Goal: Task Accomplishment & Management: Manage account settings

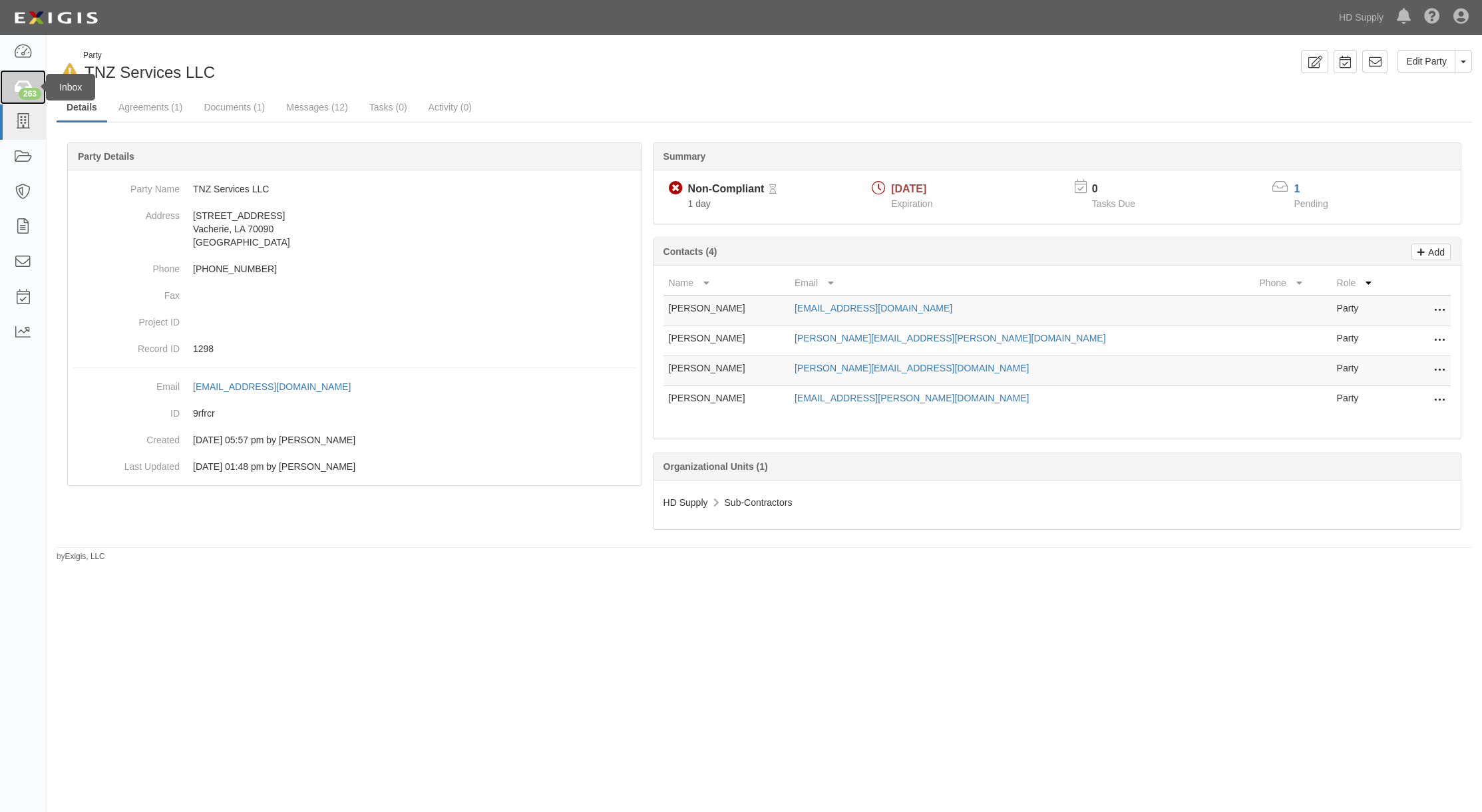
click at [24, 83] on icon at bounding box center [23, 87] width 19 height 15
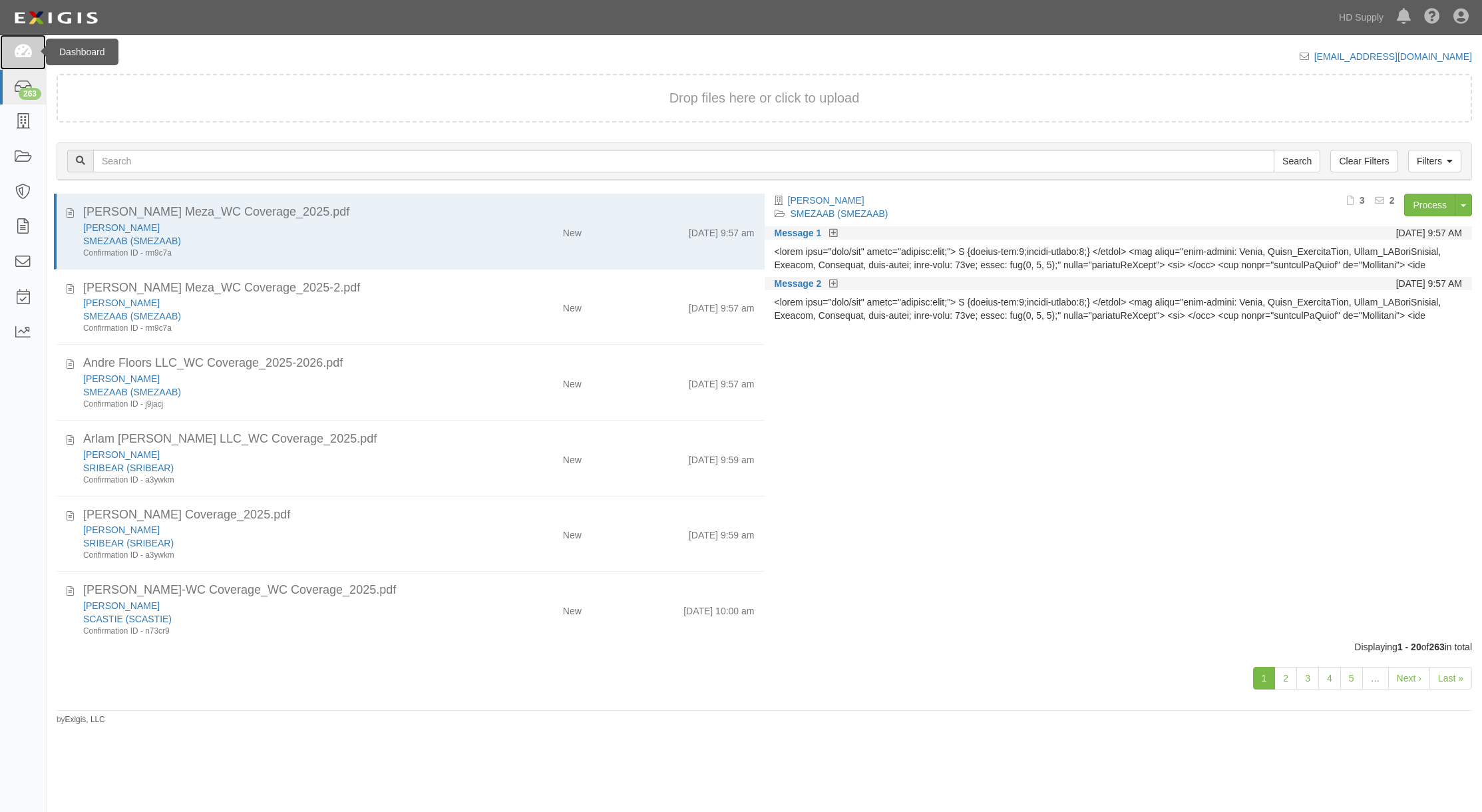
click at [24, 51] on icon at bounding box center [23, 51] width 19 height 15
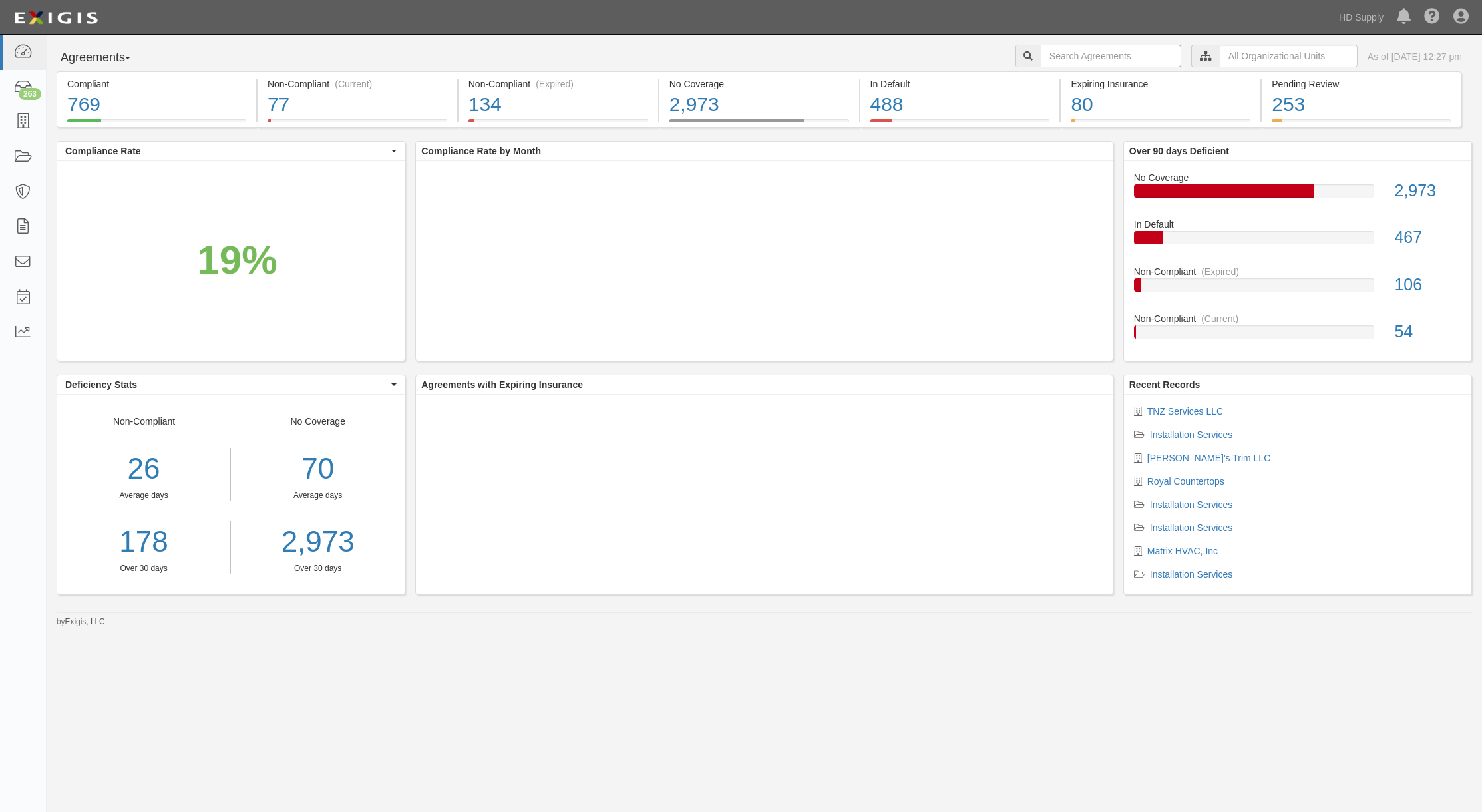
click at [1077, 54] on input "text" at bounding box center [1111, 56] width 141 height 23
paste input "Beaurayne"
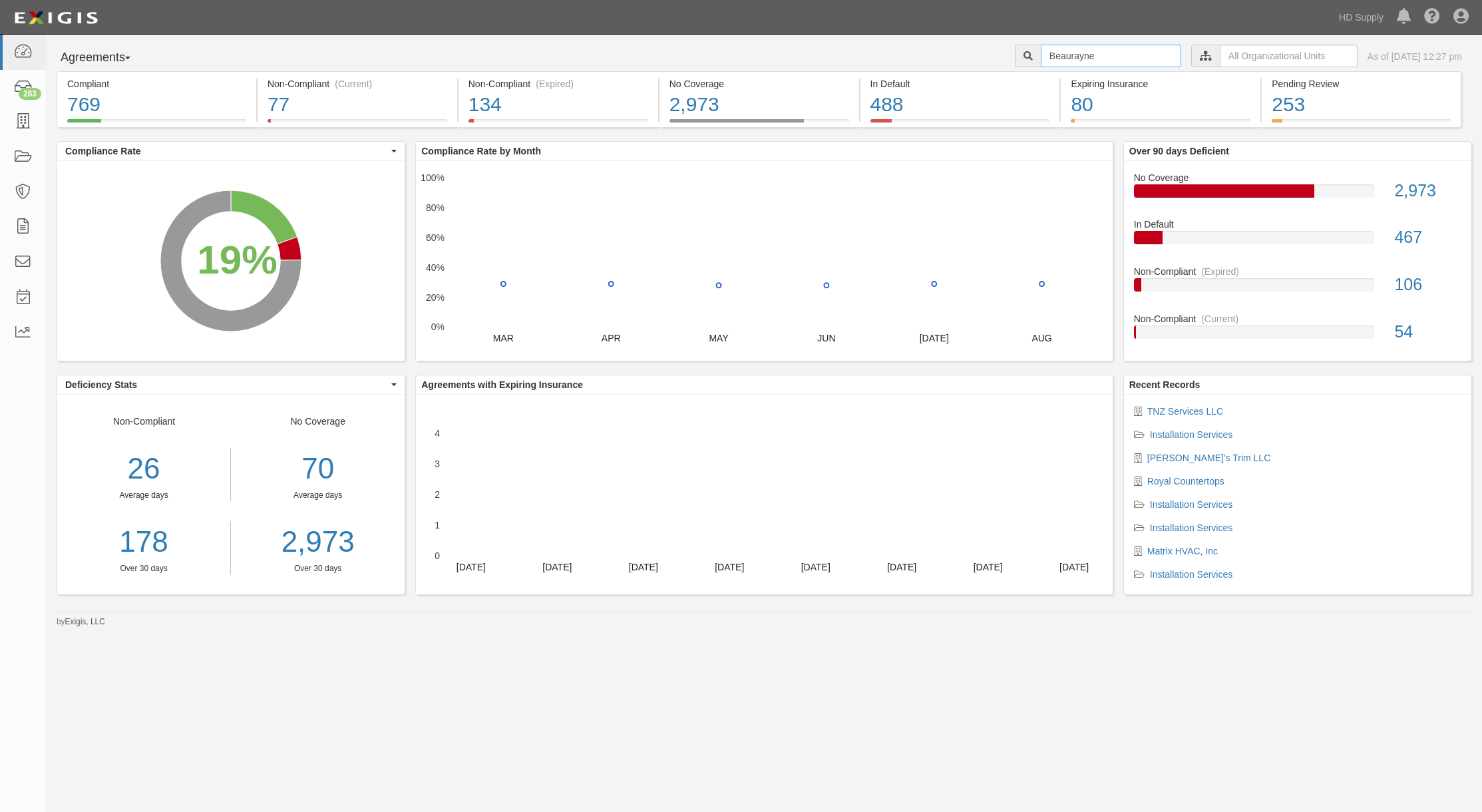
type input "Beaurayne"
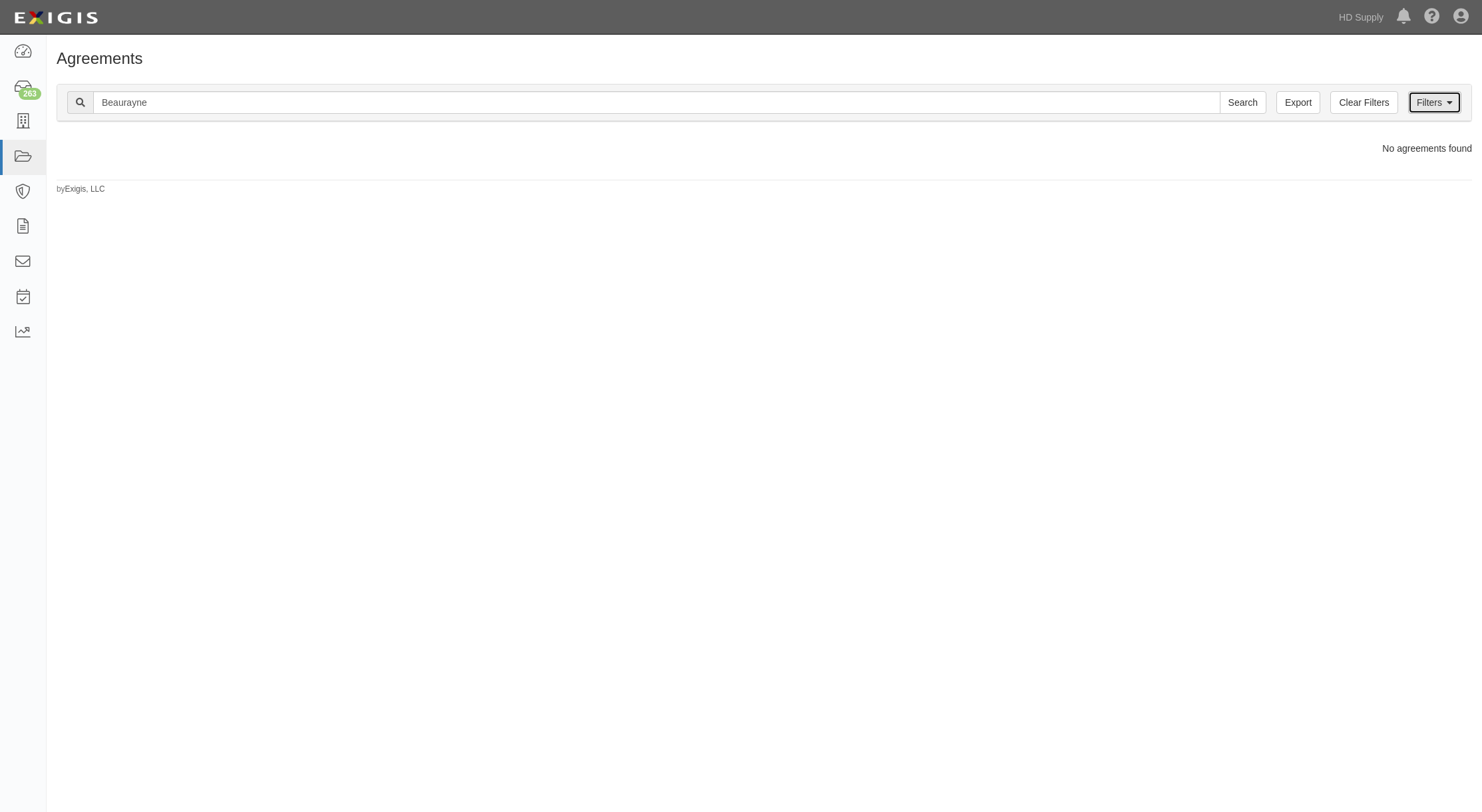
click at [1431, 98] on link "Filters" at bounding box center [1435, 103] width 54 height 23
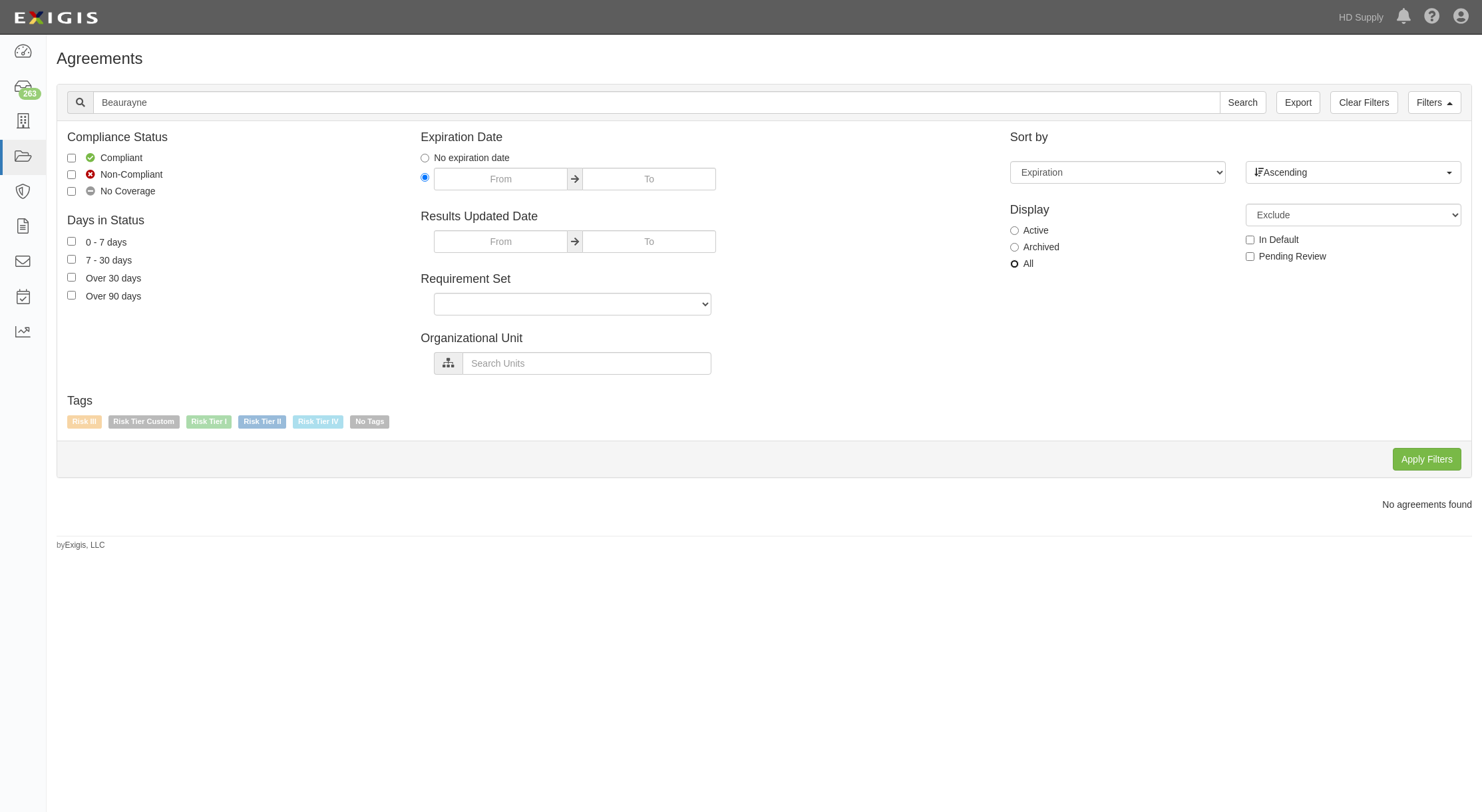
click at [1019, 261] on input "All" at bounding box center [1014, 264] width 9 height 9
radio input "true"
click at [1420, 456] on input "Apply Filters" at bounding box center [1428, 460] width 69 height 23
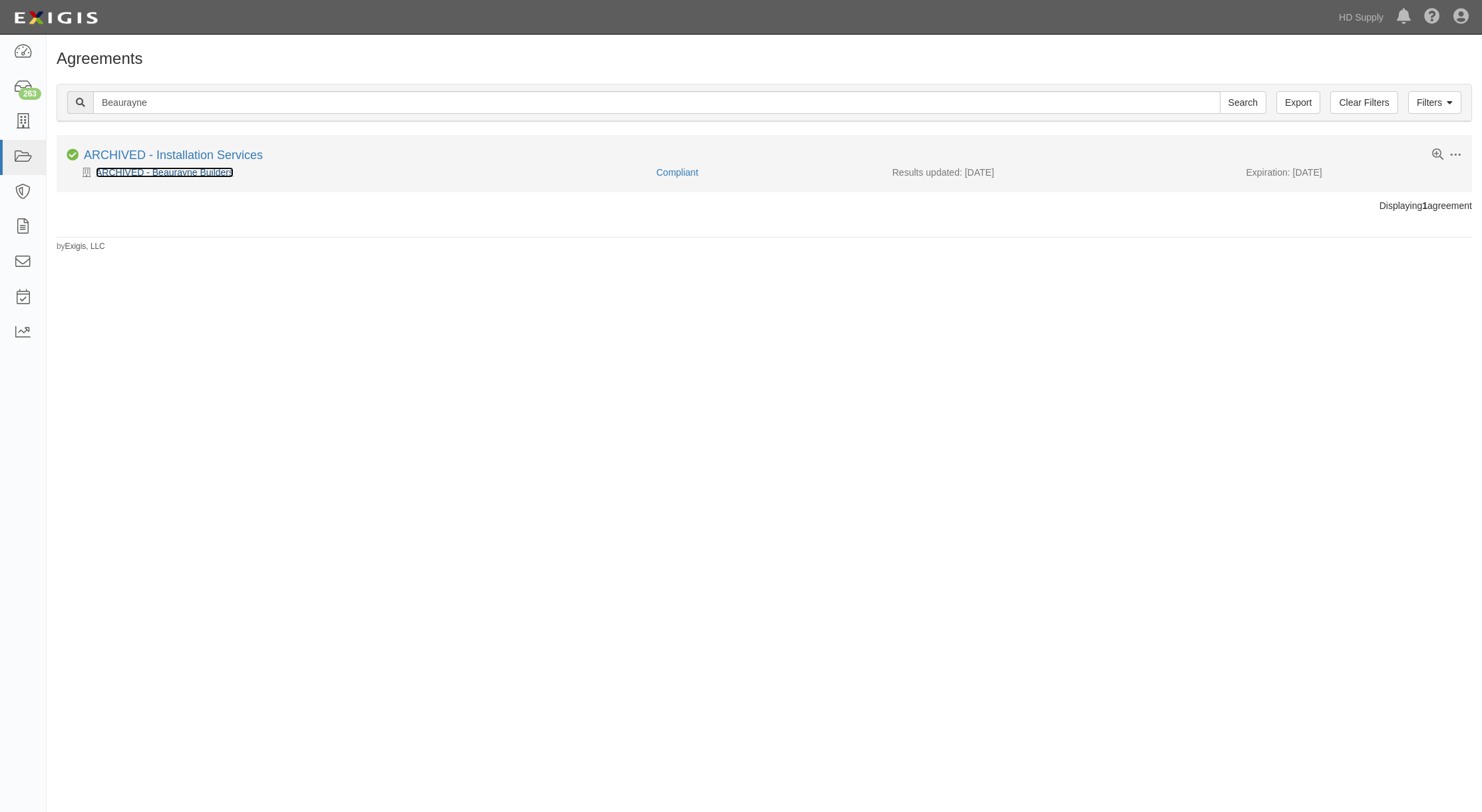
click at [167, 172] on link "ARCHIVED - Beaurayne Builders" at bounding box center [164, 172] width 138 height 11
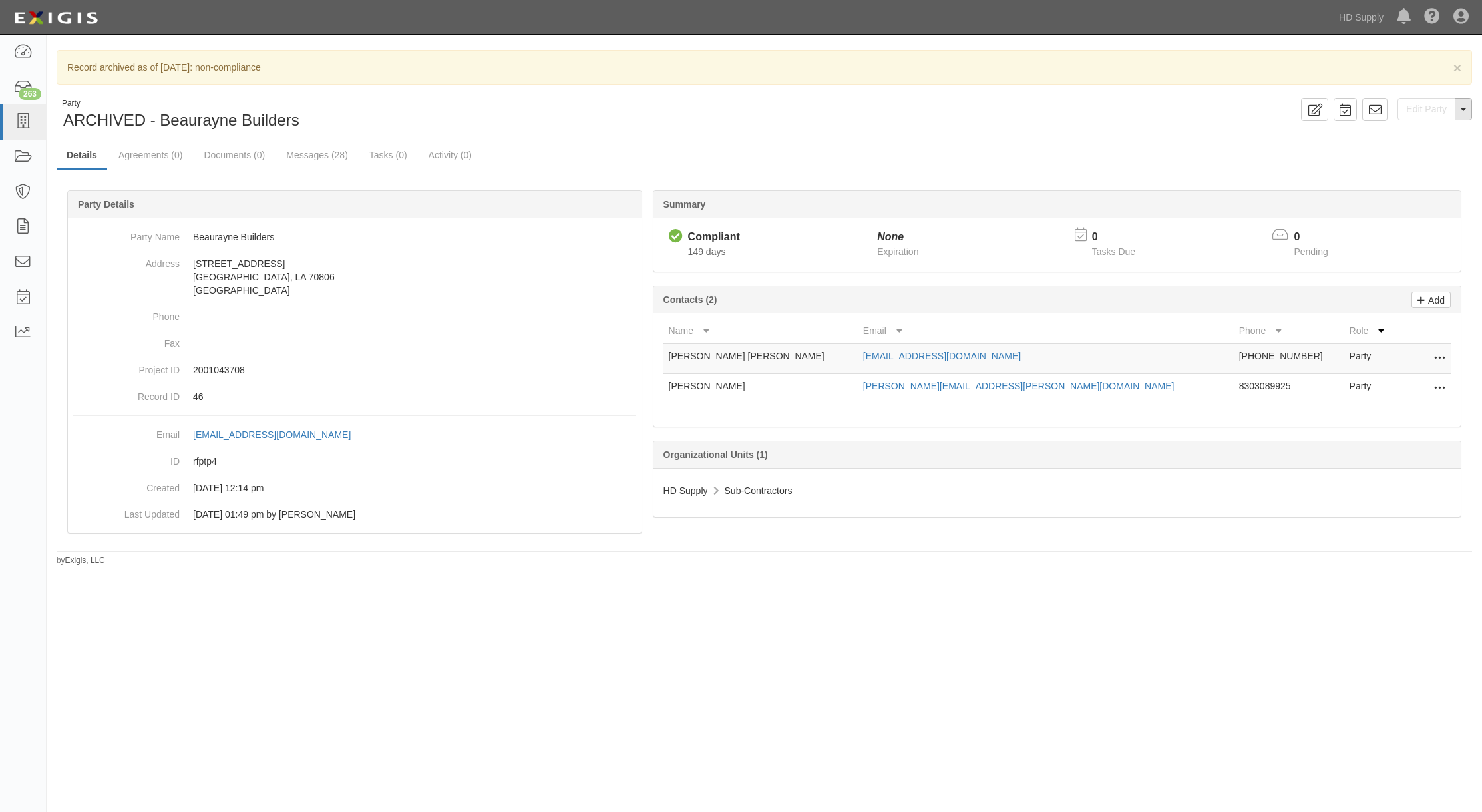
click at [1466, 109] on button "Toggle Party Dropdown" at bounding box center [1463, 109] width 17 height 23
click at [1436, 157] on button "Unarchive Party" at bounding box center [1418, 153] width 105 height 20
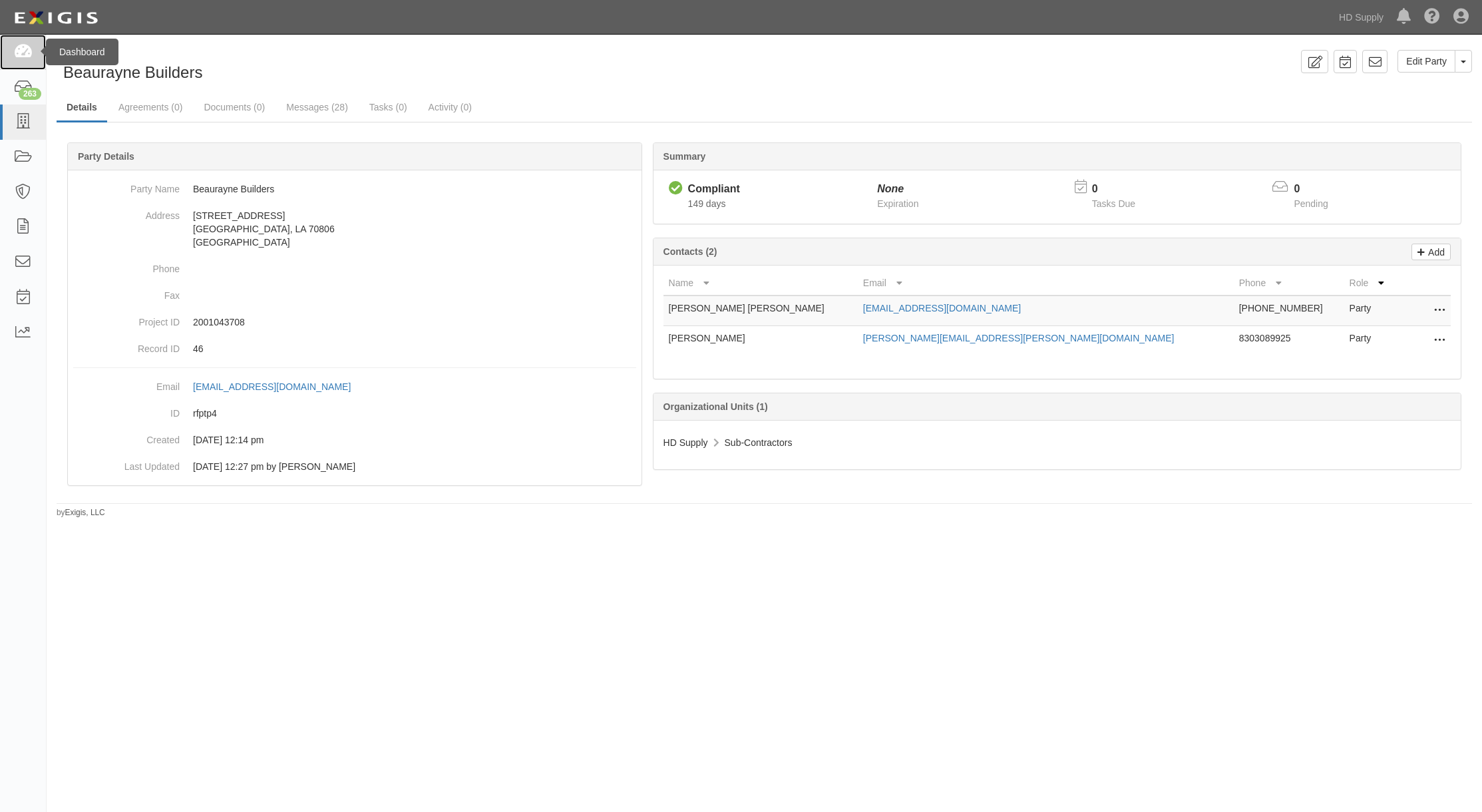
click at [29, 48] on icon at bounding box center [23, 51] width 19 height 15
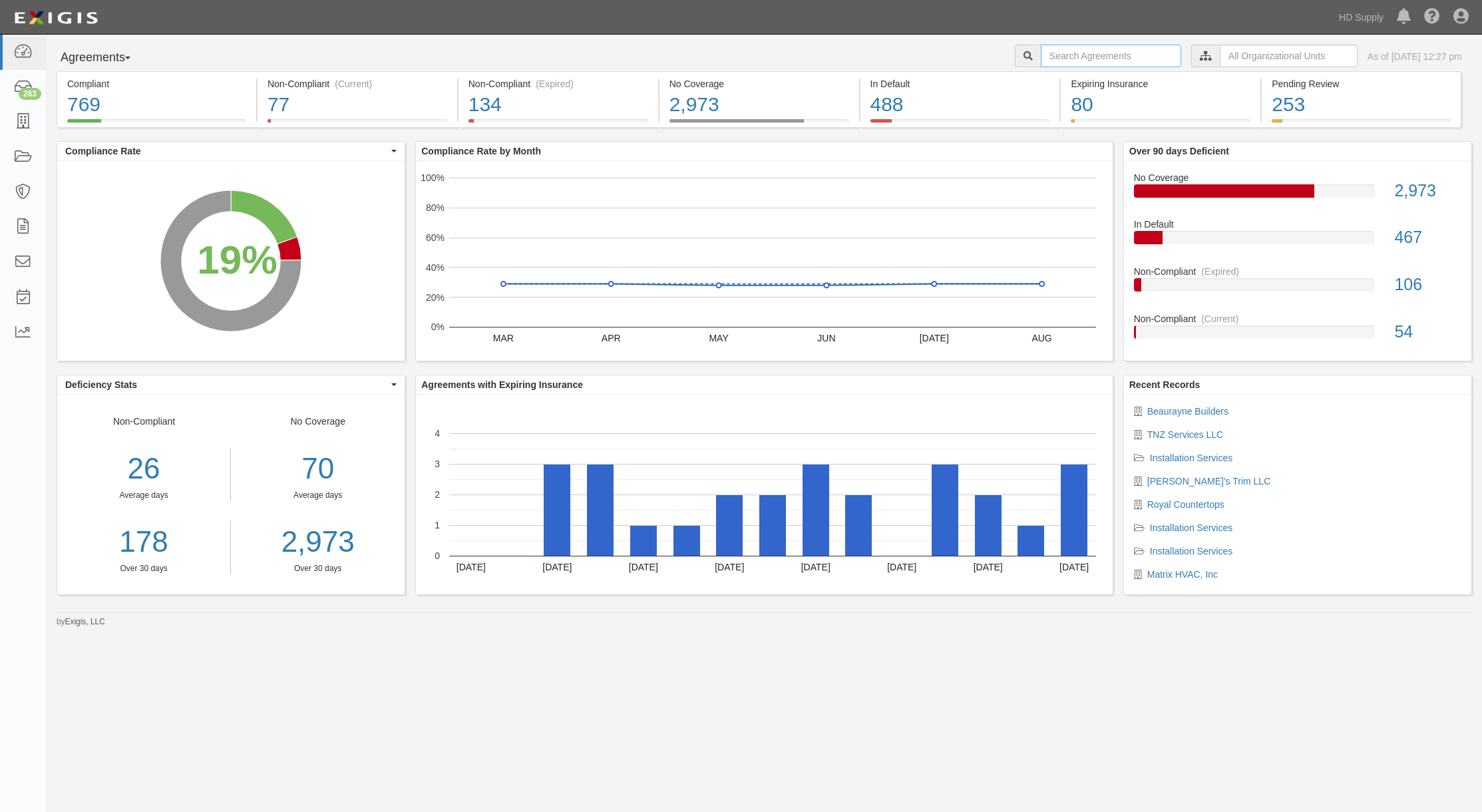
click at [1042, 48] on input "text" at bounding box center [1111, 56] width 141 height 23
paste input "Beaurayne"
type input "Beaurayne"
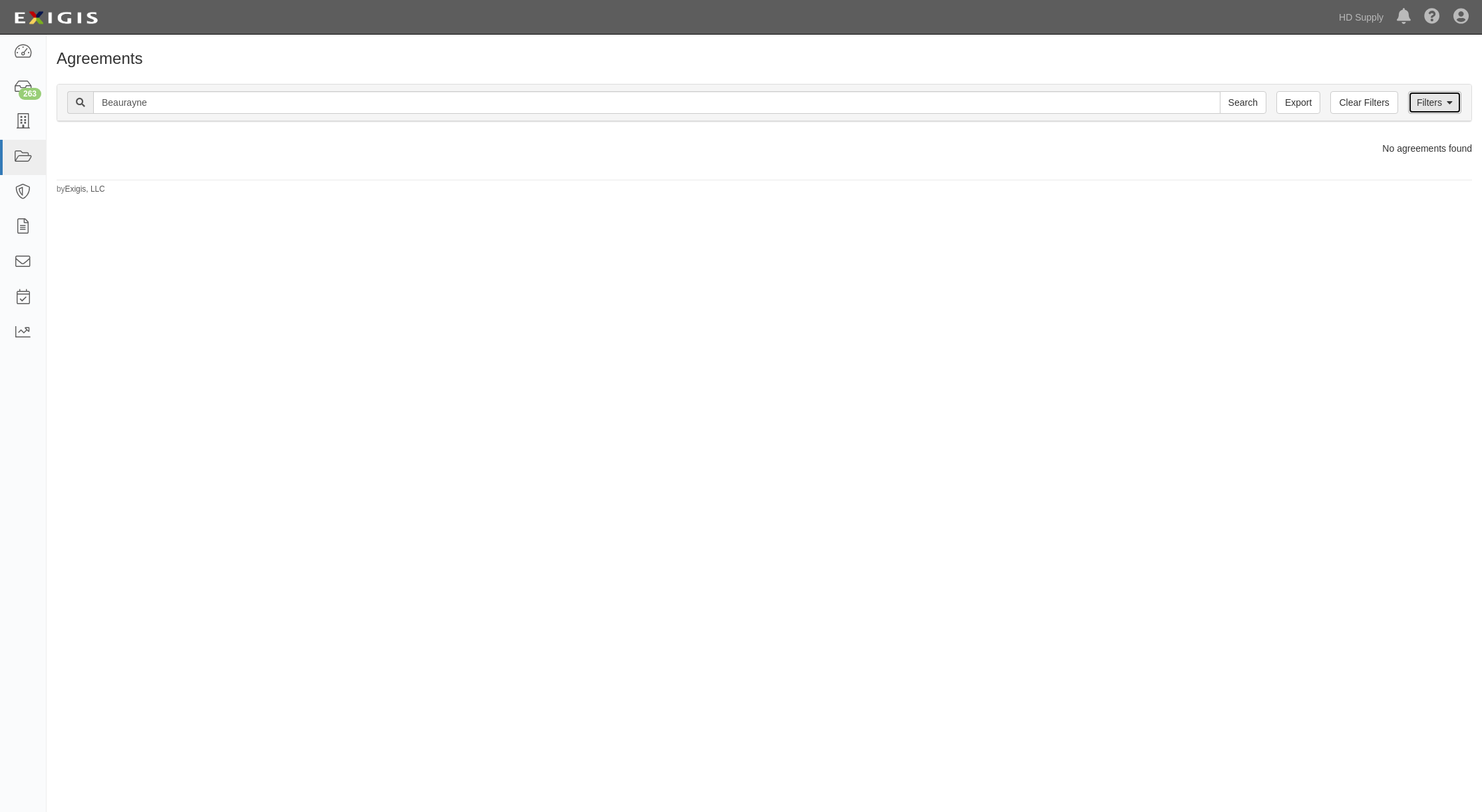
click at [1448, 102] on icon at bounding box center [1450, 103] width 6 height 9
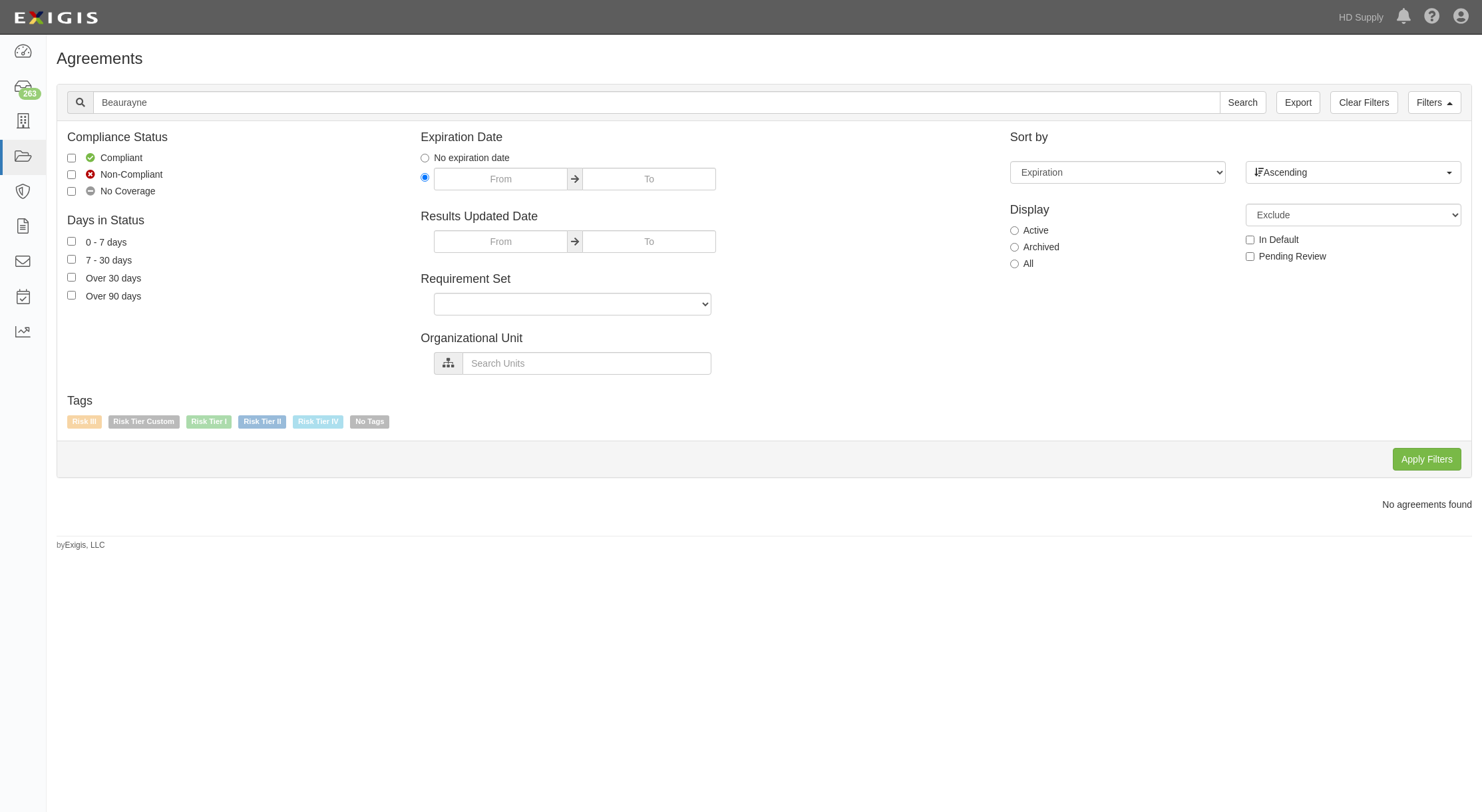
click at [1019, 265] on label "All" at bounding box center [1022, 263] width 24 height 14
click at [1019, 265] on input "All" at bounding box center [1014, 264] width 9 height 9
radio input "true"
click at [1438, 459] on input "Apply Filters" at bounding box center [1428, 460] width 69 height 23
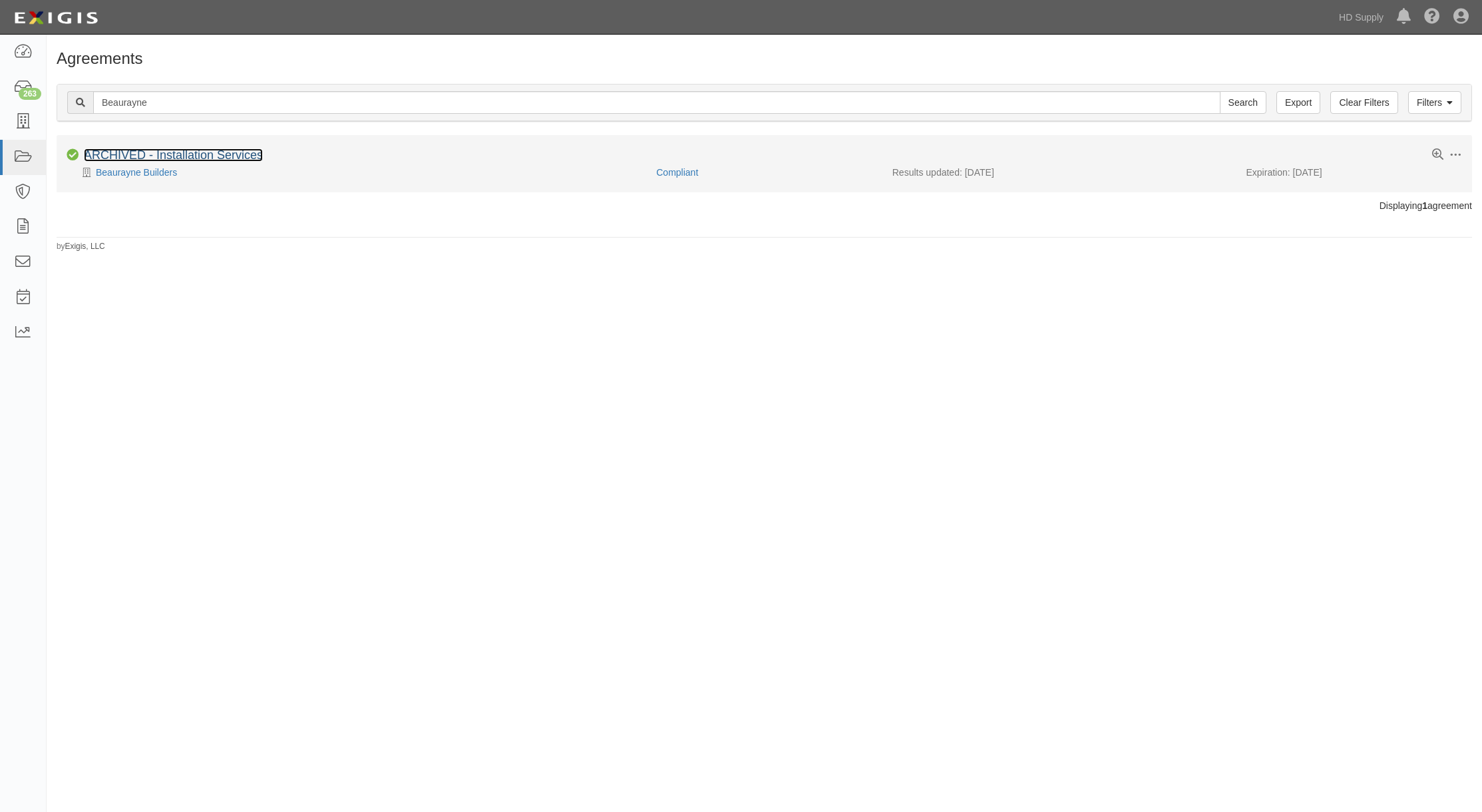
click at [222, 155] on link "ARCHIVED - Installation Services" at bounding box center [173, 155] width 179 height 14
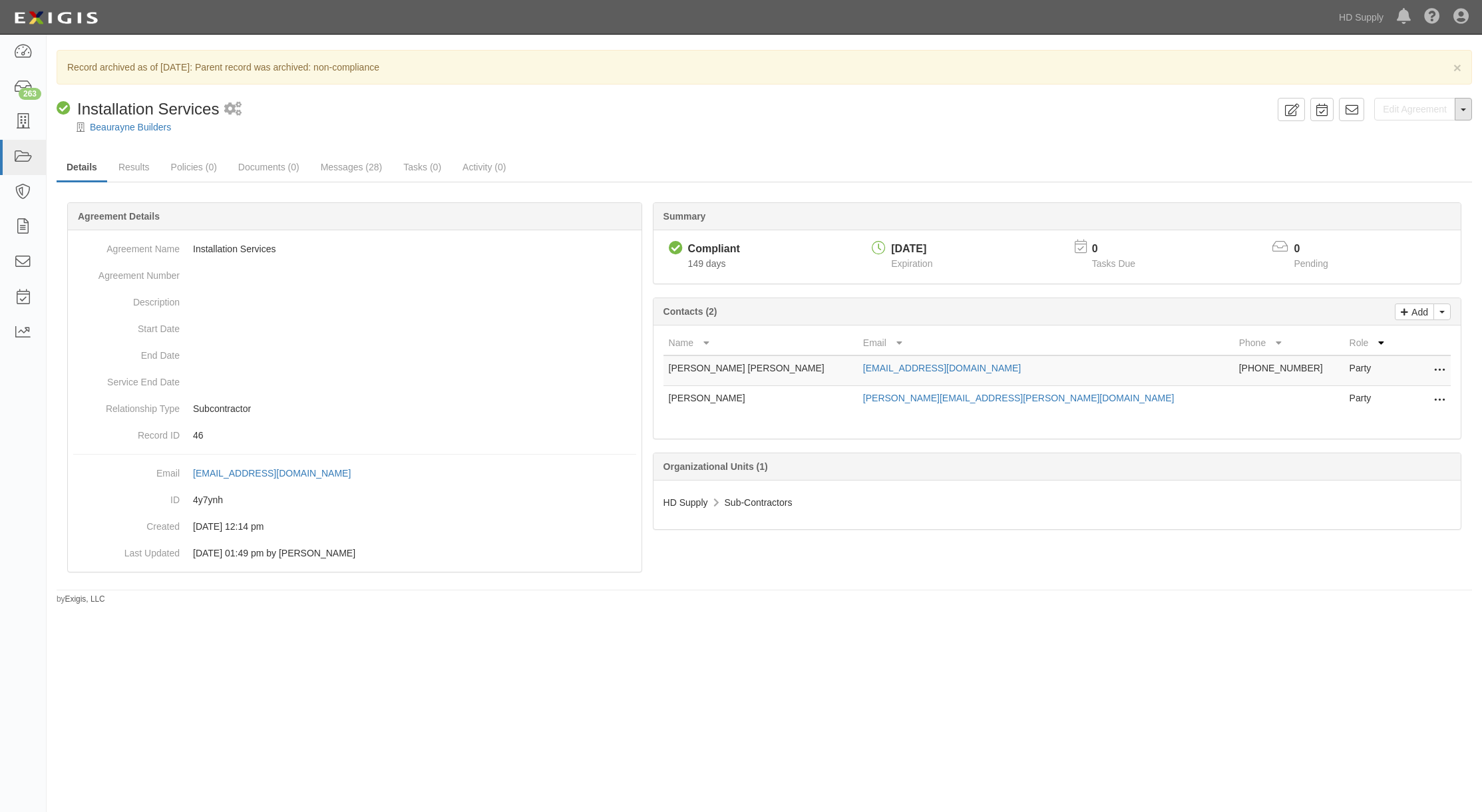
click at [1466, 111] on button "Toggle Agreement Dropdown" at bounding box center [1463, 109] width 17 height 23
click at [1413, 153] on link "Unarchive Agreement" at bounding box center [1418, 151] width 109 height 17
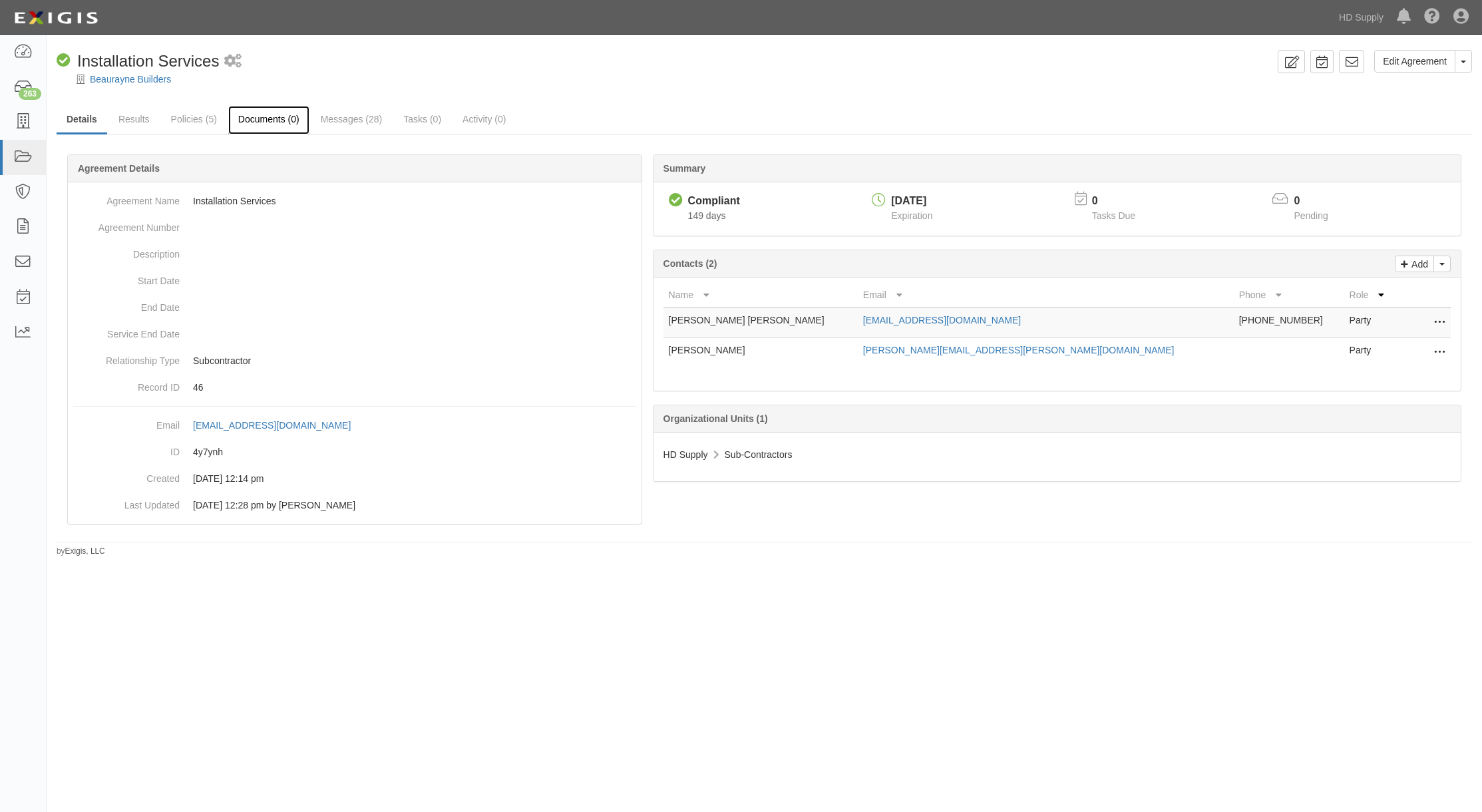
click at [261, 118] on link "Documents (0)" at bounding box center [269, 120] width 81 height 29
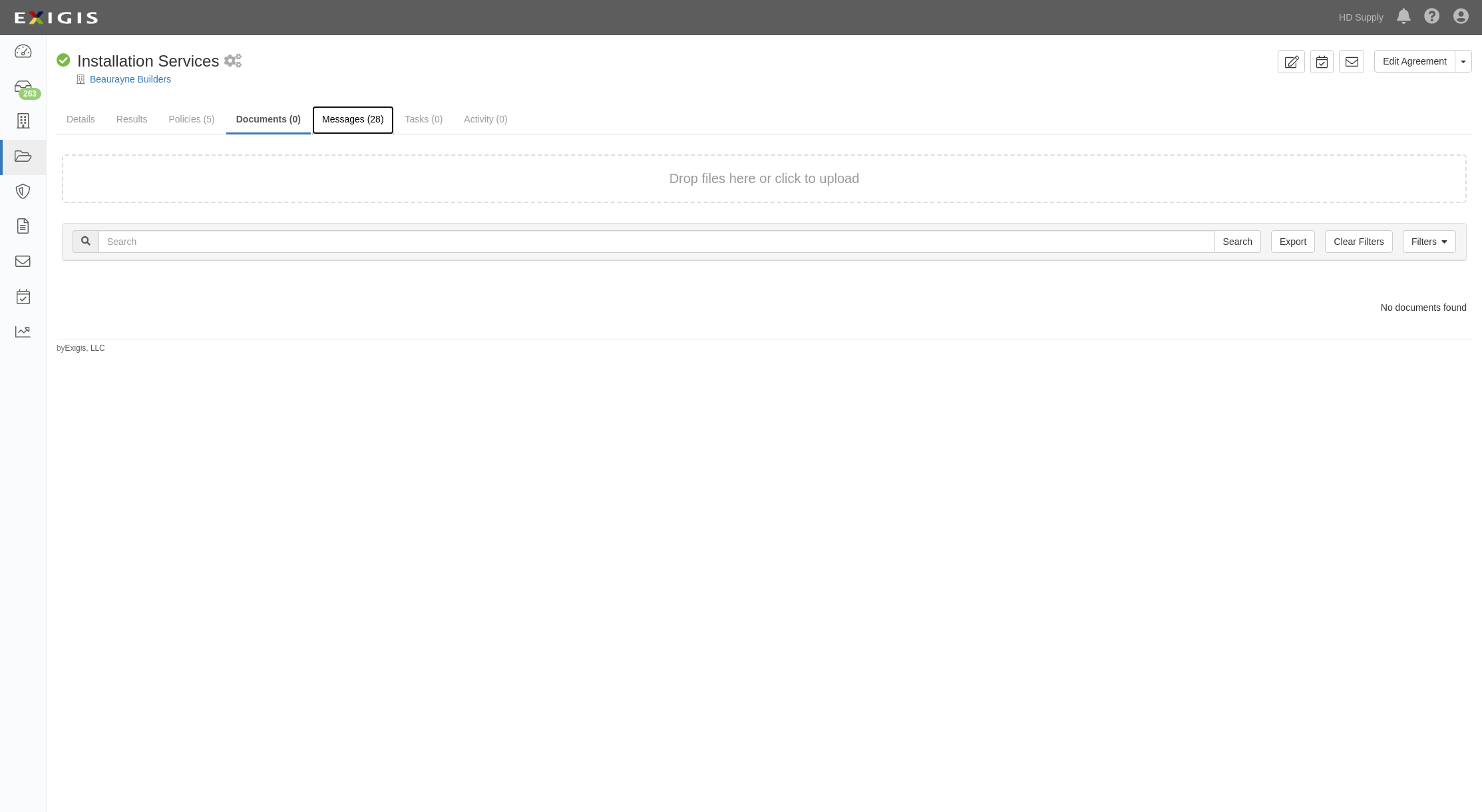
click at [341, 116] on link "Messages (28)" at bounding box center [353, 120] width 82 height 29
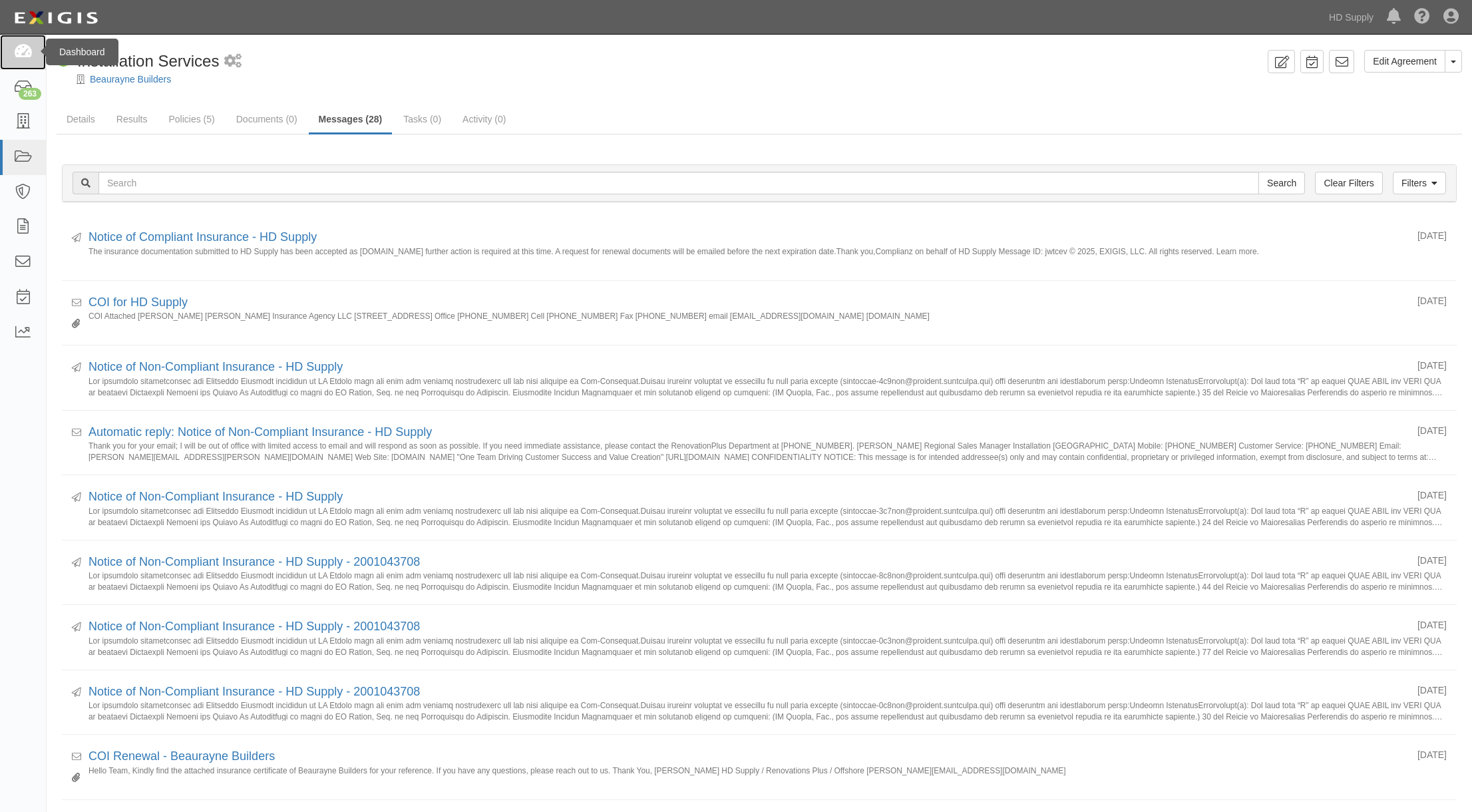
click at [27, 48] on icon at bounding box center [23, 51] width 19 height 15
click at [21, 54] on icon at bounding box center [23, 51] width 19 height 15
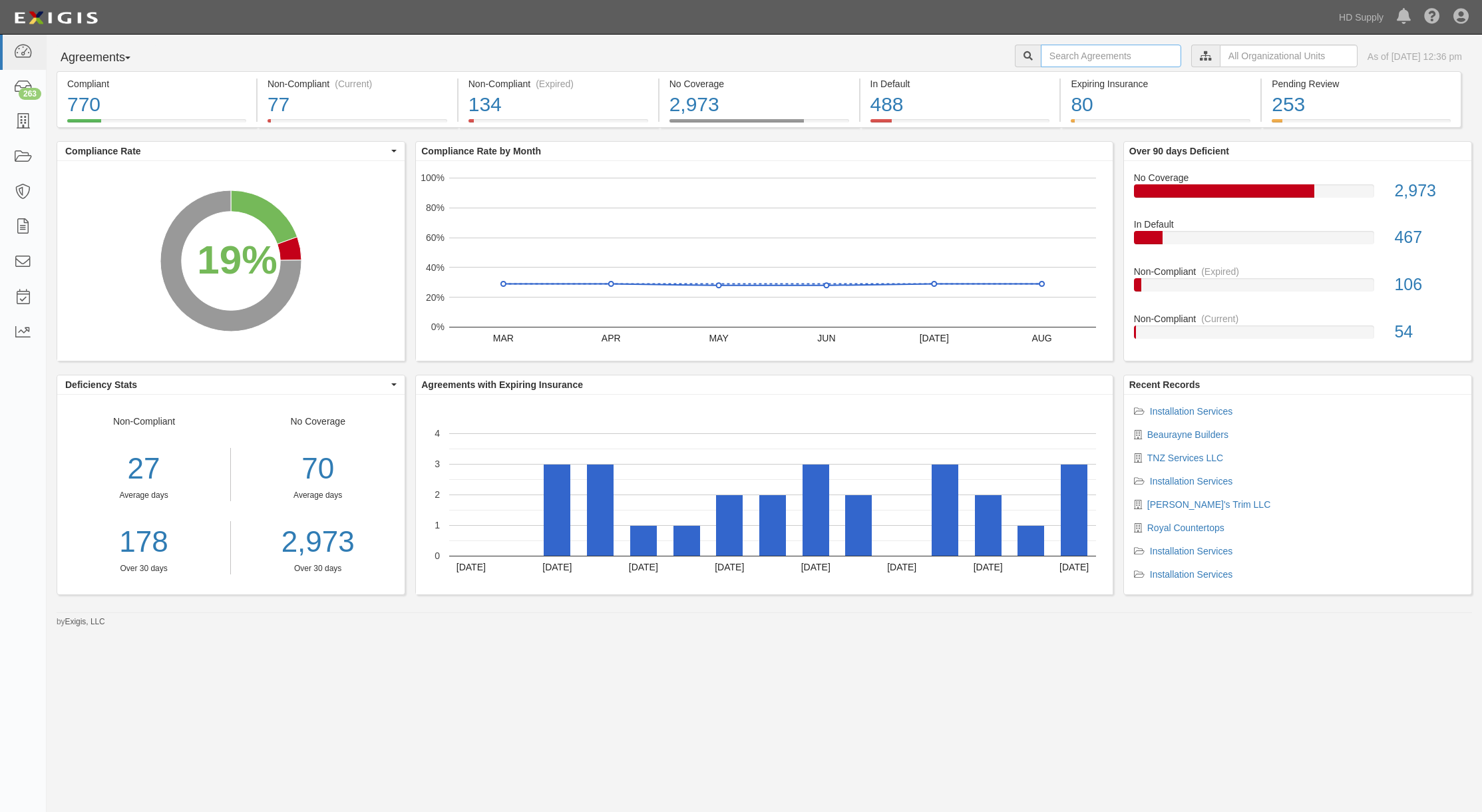
click at [1081, 58] on input "text" at bounding box center [1111, 56] width 141 height 23
type input "Varsity Painting Inc"
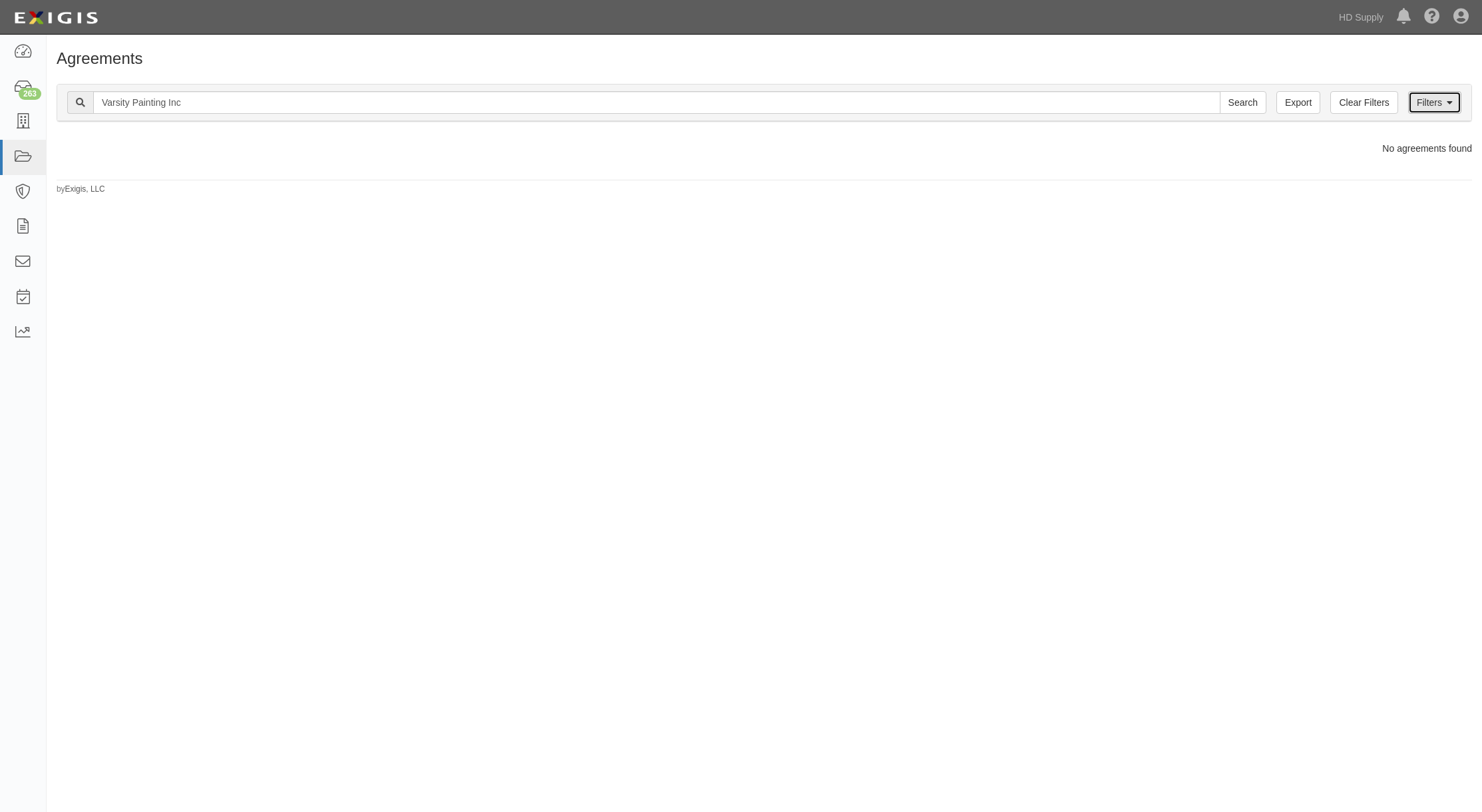
click at [1448, 100] on icon at bounding box center [1450, 103] width 6 height 9
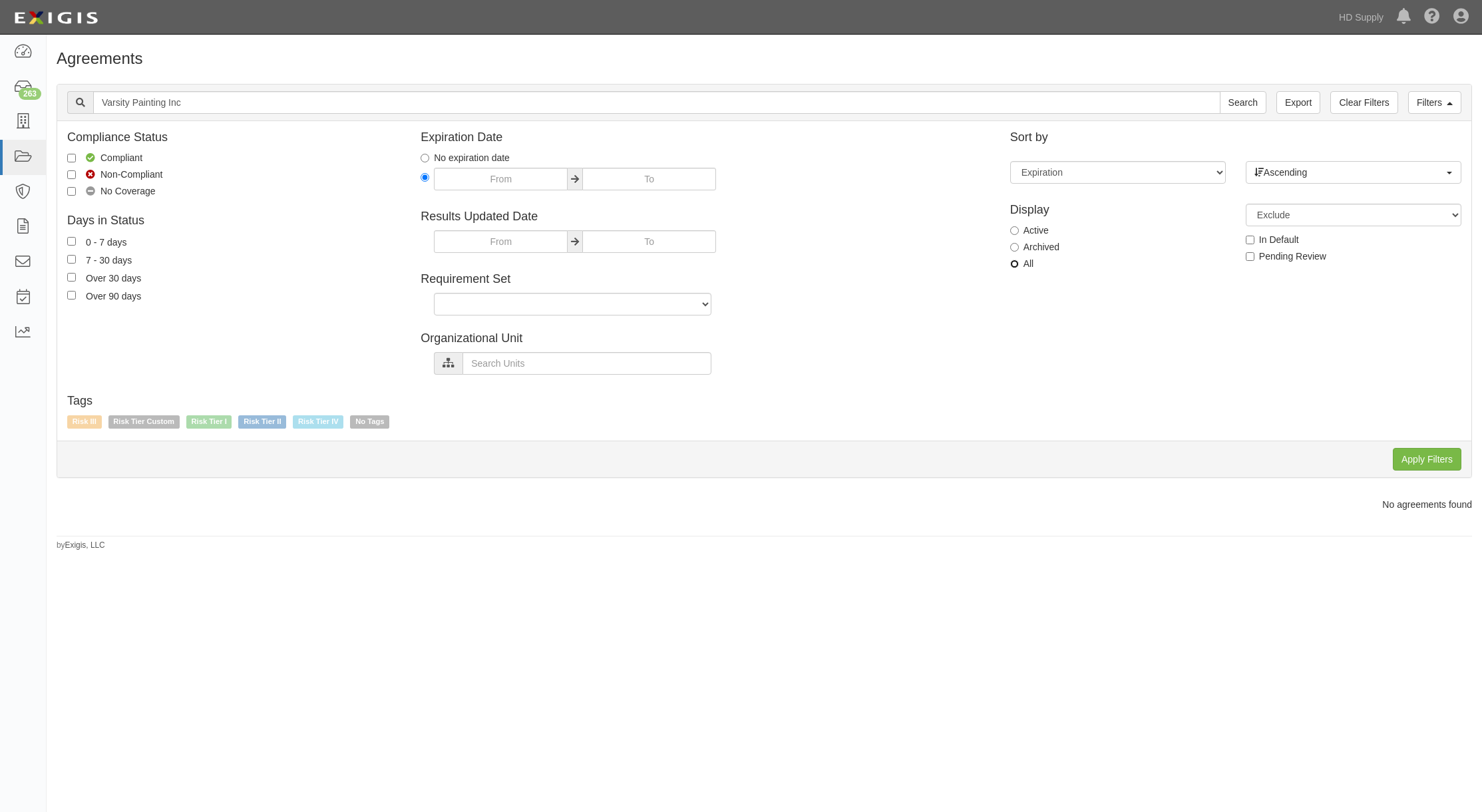
click at [1017, 263] on input "All" at bounding box center [1014, 264] width 9 height 9
radio input "true"
click at [1421, 457] on input "Apply Filters" at bounding box center [1428, 460] width 69 height 23
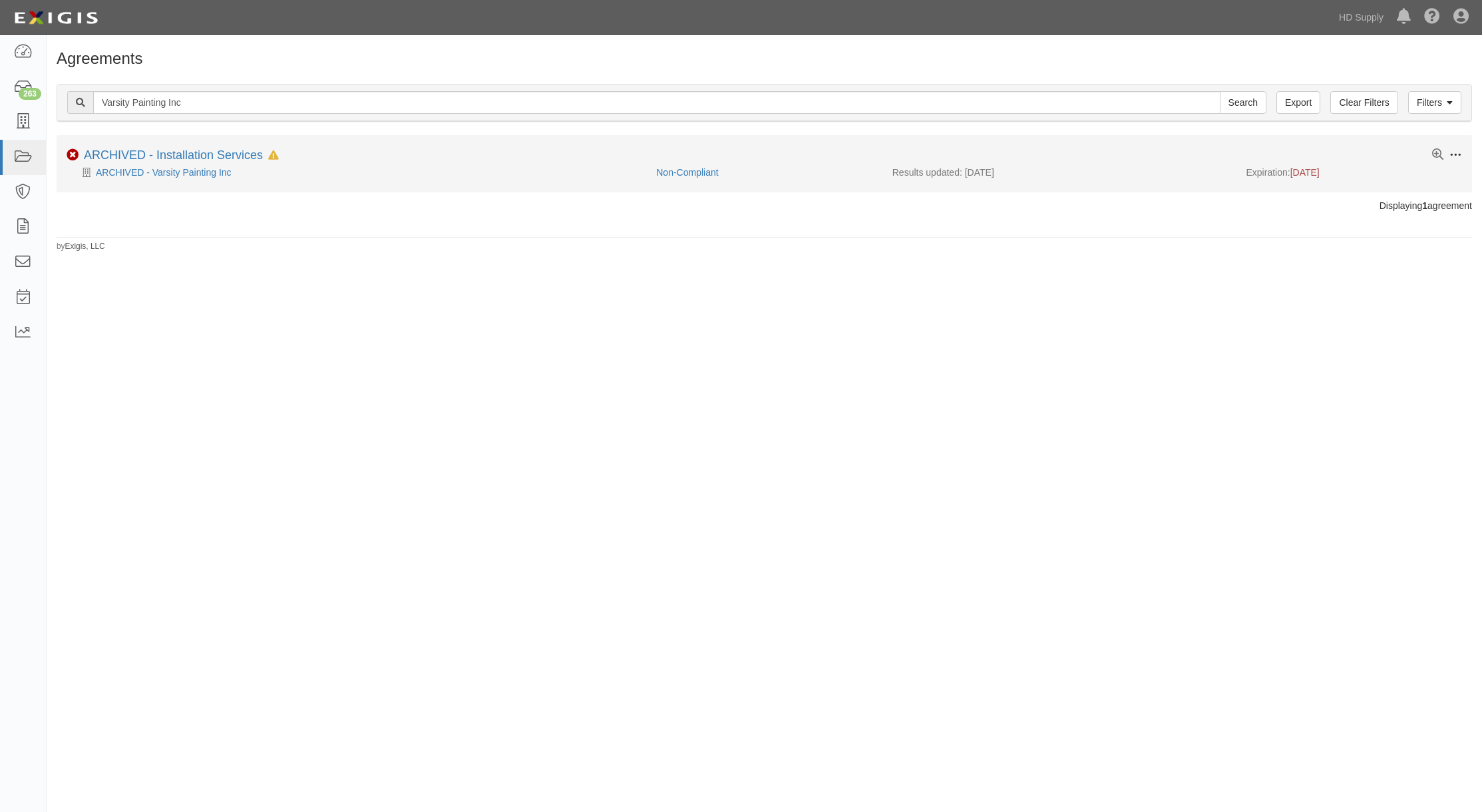
click at [1458, 153] on span at bounding box center [1456, 155] width 12 height 12
click at [1366, 252] on button "Unarchive" at bounding box center [1393, 250] width 105 height 24
click at [132, 153] on link "Installation Services" at bounding box center [136, 155] width 106 height 14
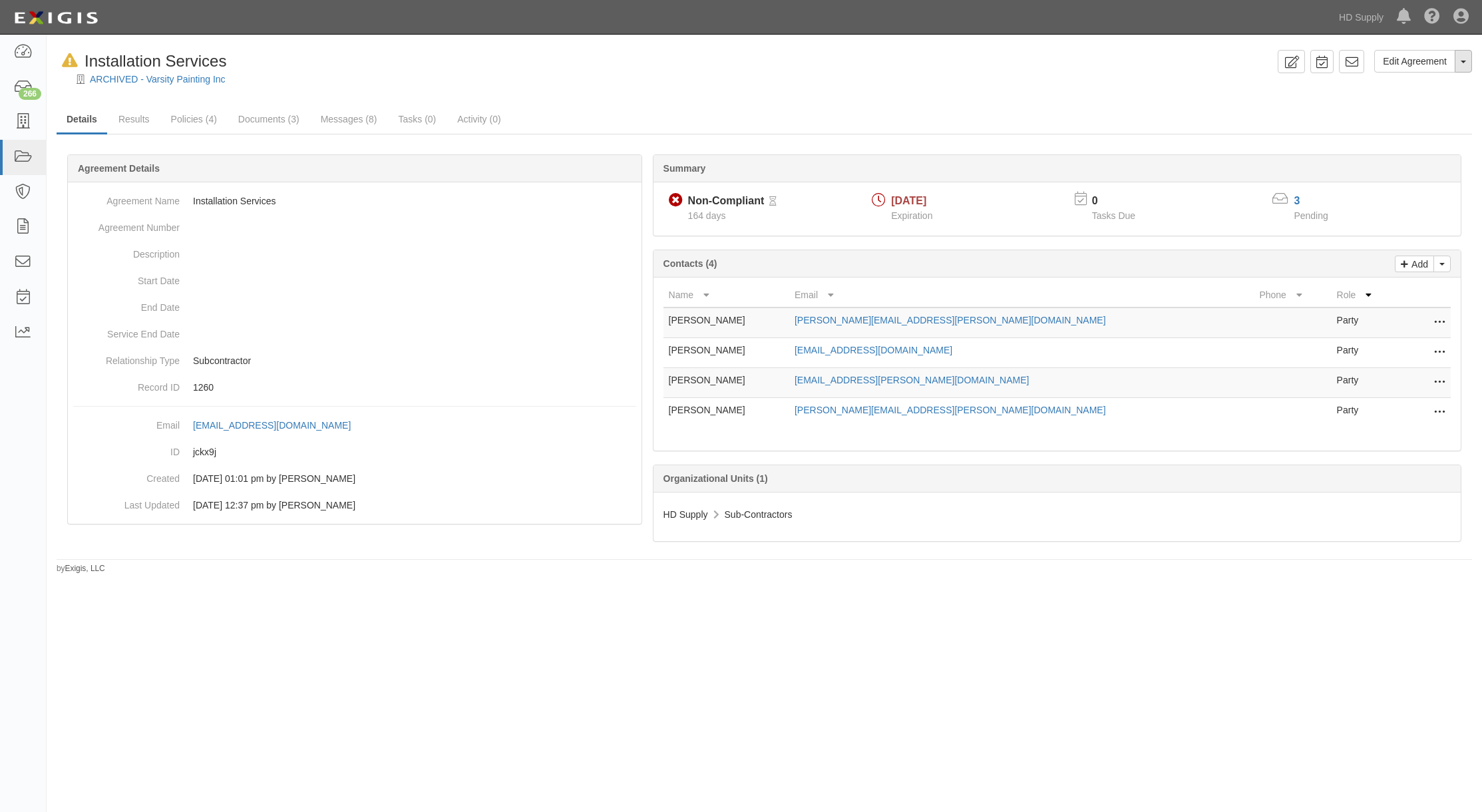
click at [1462, 64] on span "button" at bounding box center [1463, 62] width 5 height 3
click at [1256, 93] on div at bounding box center [764, 91] width 1436 height 10
click at [1438, 350] on icon at bounding box center [1439, 352] width 11 height 17
click at [1387, 349] on link "Edit" at bounding box center [1380, 349] width 130 height 24
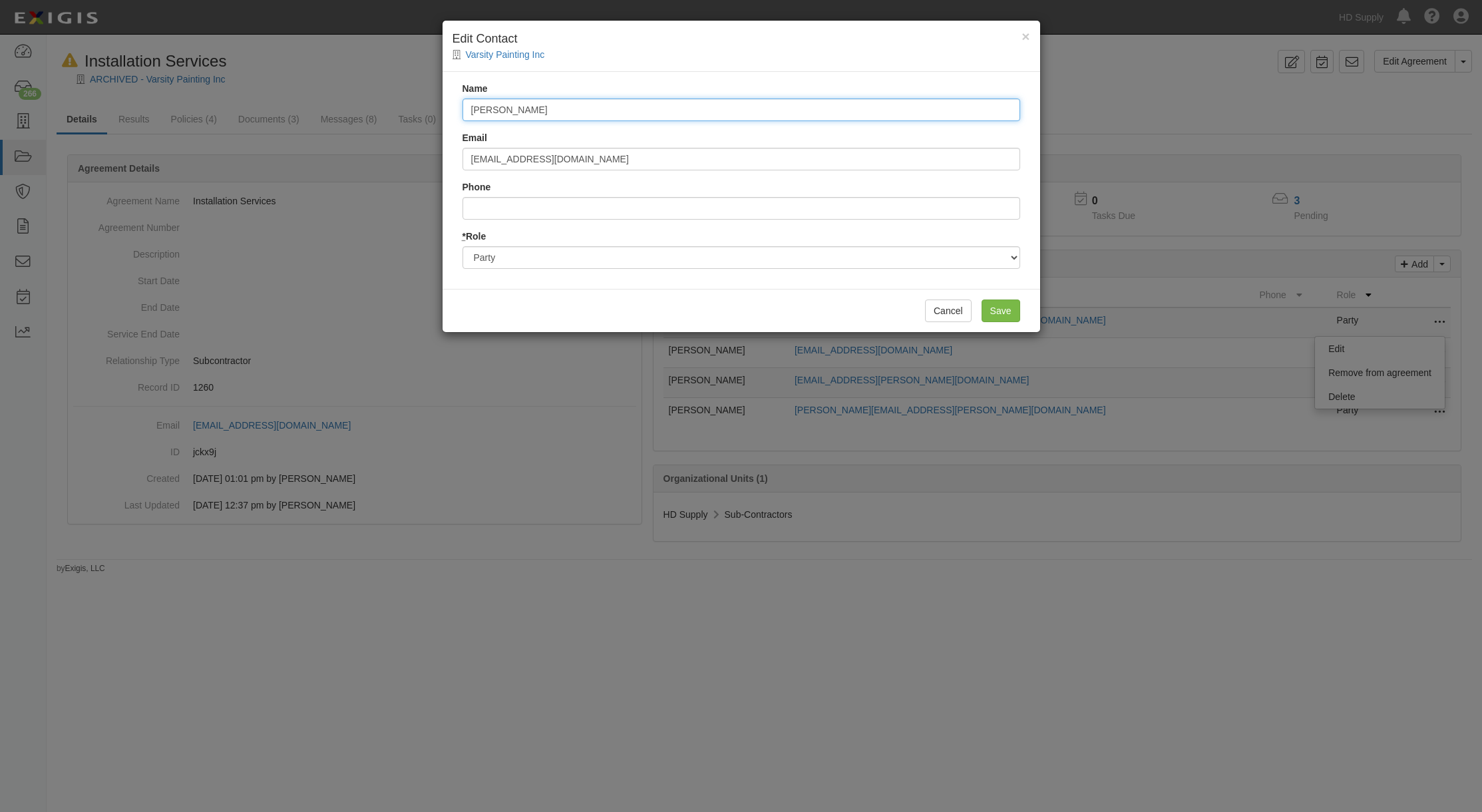
drag, startPoint x: 555, startPoint y: 108, endPoint x: 449, endPoint y: 113, distance: 106.1
click at [445, 110] on div "Name [PERSON_NAME] Email [PERSON_NAME][EMAIL_ADDRESS][DOMAIN_NAME] Phone * Role…" at bounding box center [741, 181] width 598 height 217
paste input "[PERSON_NAME]"
type input "Julie Noftzger"
drag, startPoint x: 598, startPoint y: 161, endPoint x: 397, endPoint y: 167, distance: 201.1
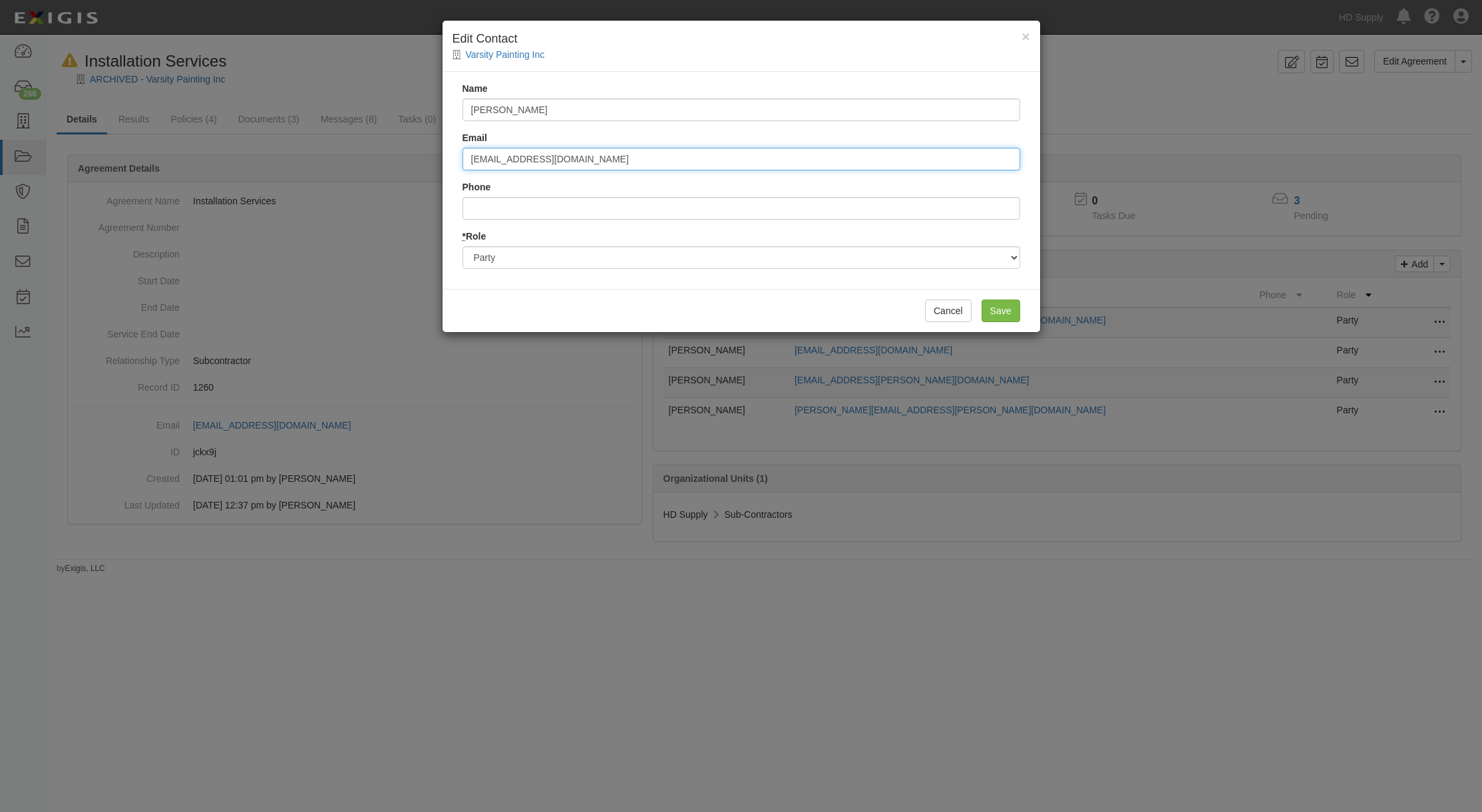
click at [399, 166] on div "× Edit Contact Varsity Painting Inc Name Julie Noftzger Email mandi@varsitypain…" at bounding box center [741, 406] width 1482 height 812
paste input "julie"
type input "julie@varsitypainting.com"
click at [1000, 309] on input "Save" at bounding box center [1001, 311] width 39 height 23
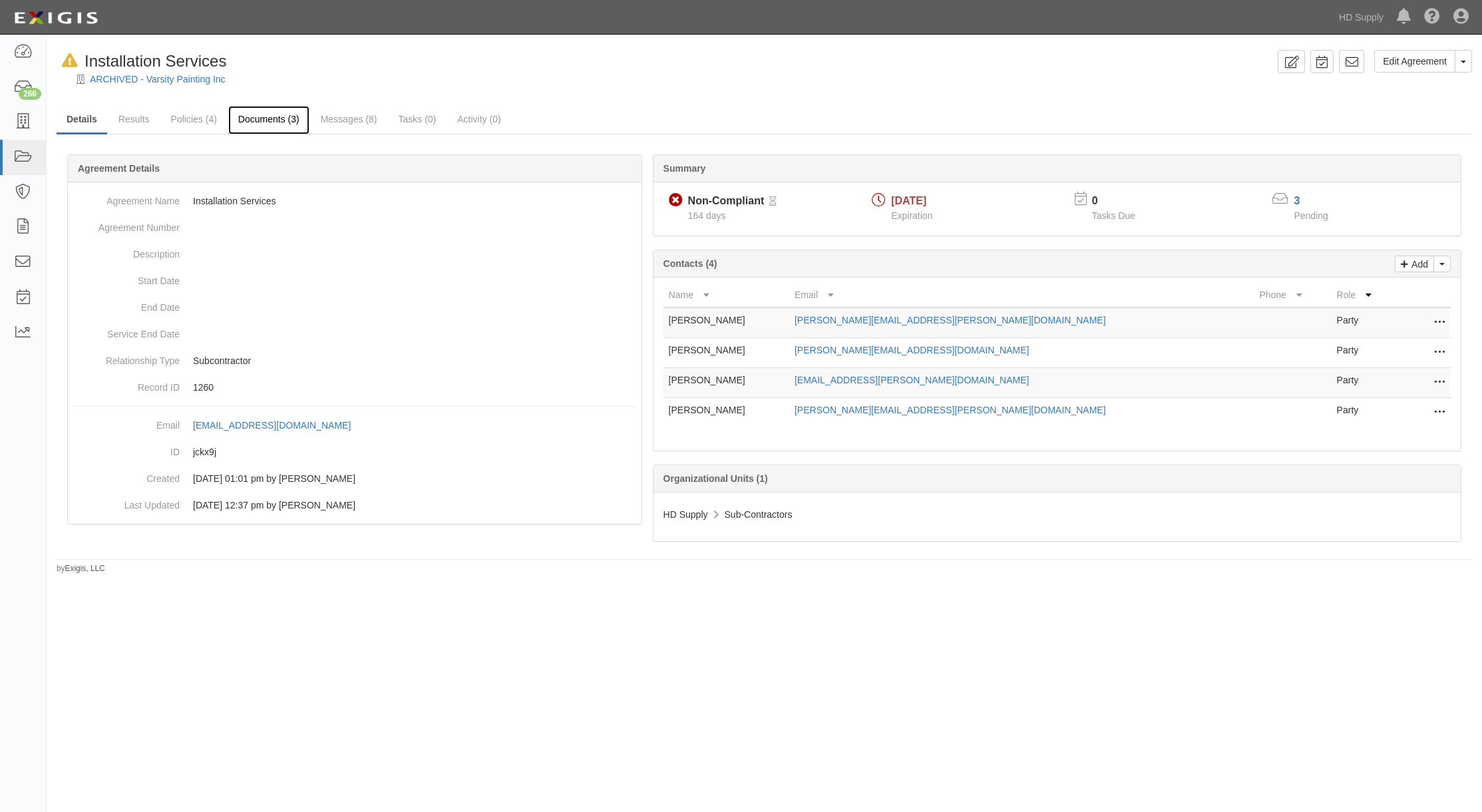
click at [269, 118] on link "Documents (3)" at bounding box center [269, 120] width 81 height 29
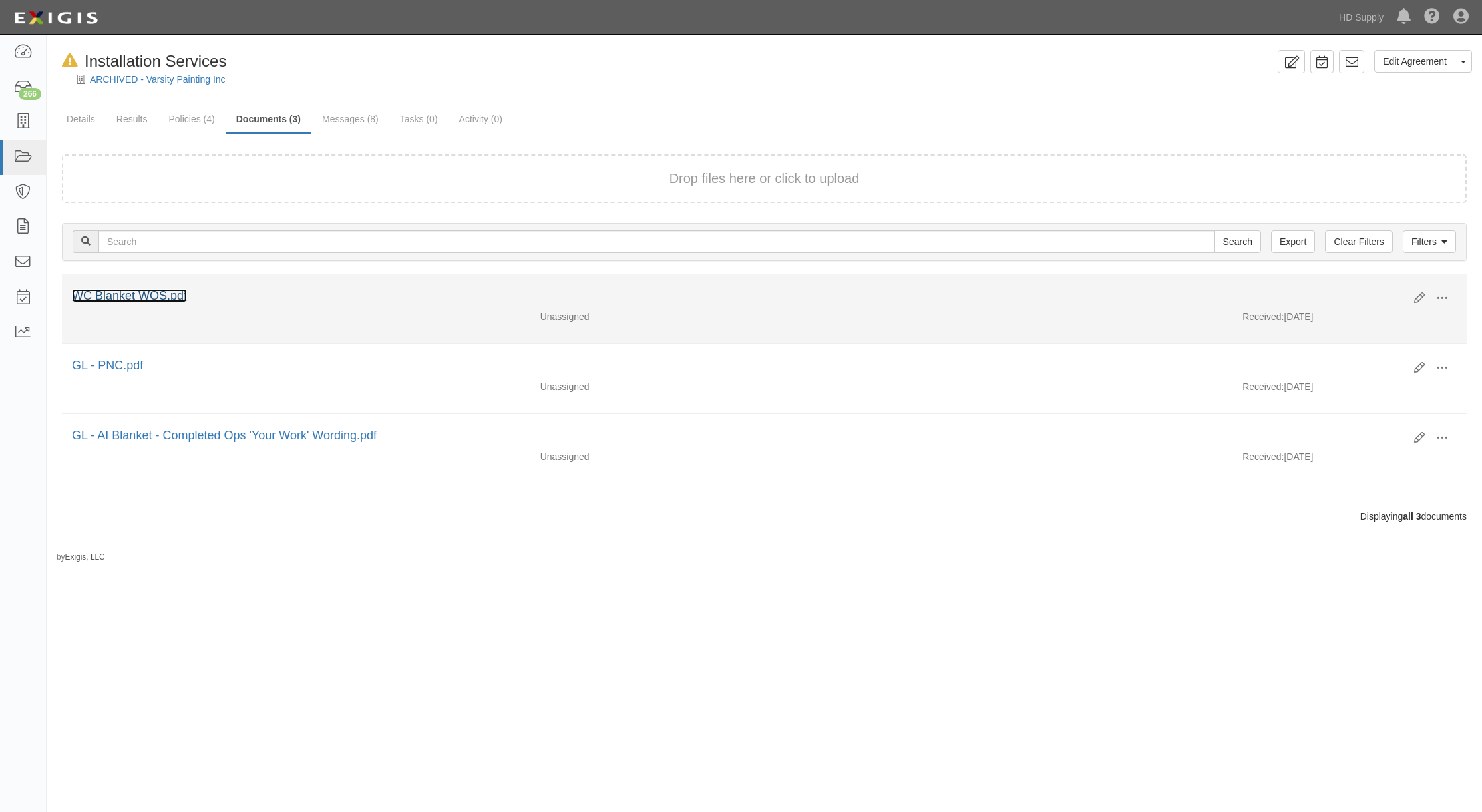
click at [163, 297] on link "WC Blanket WOS.pdf" at bounding box center [129, 295] width 115 height 14
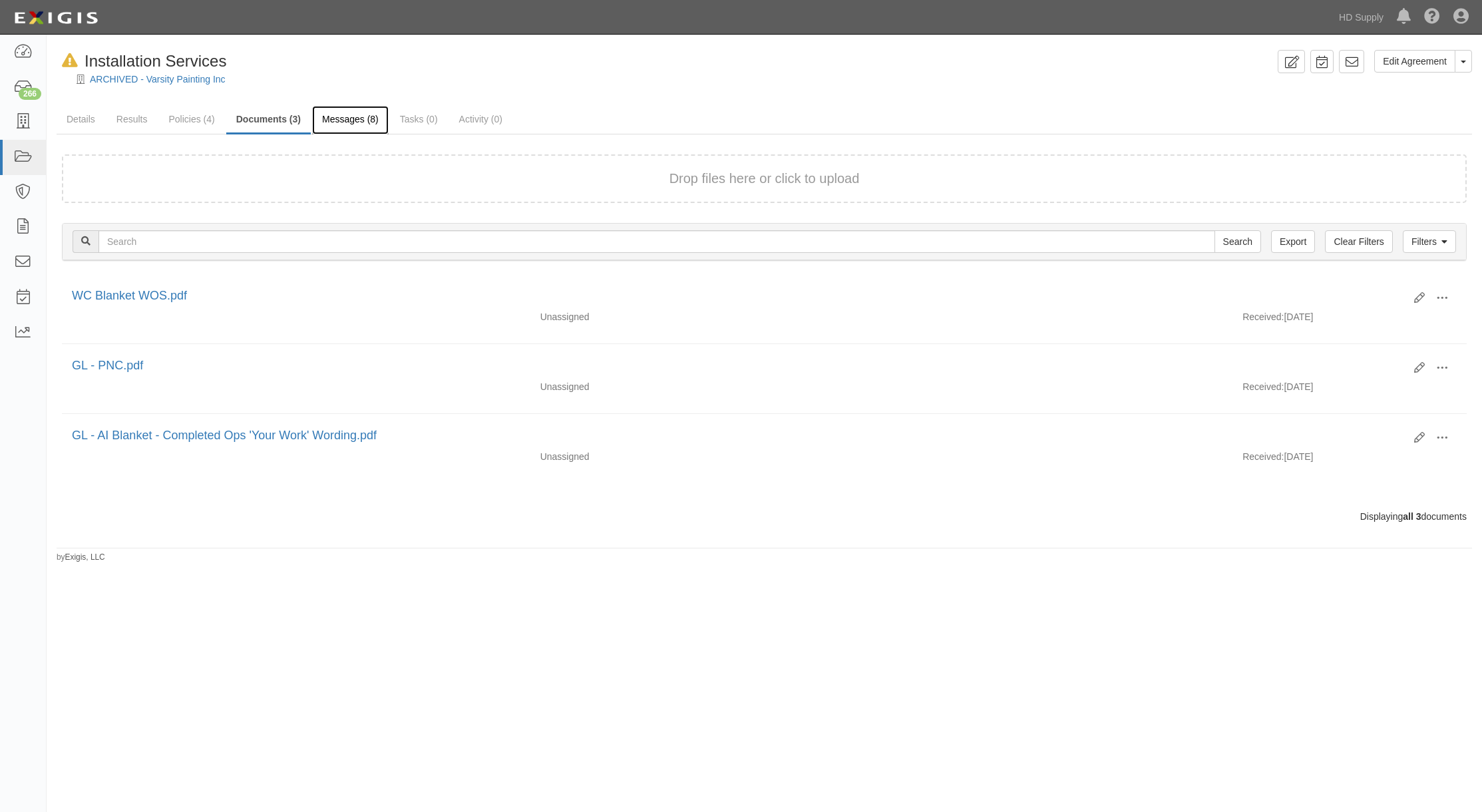
click at [359, 122] on link "Messages (8)" at bounding box center [350, 120] width 76 height 29
click at [354, 129] on link "Messages (8)" at bounding box center [350, 120] width 76 height 29
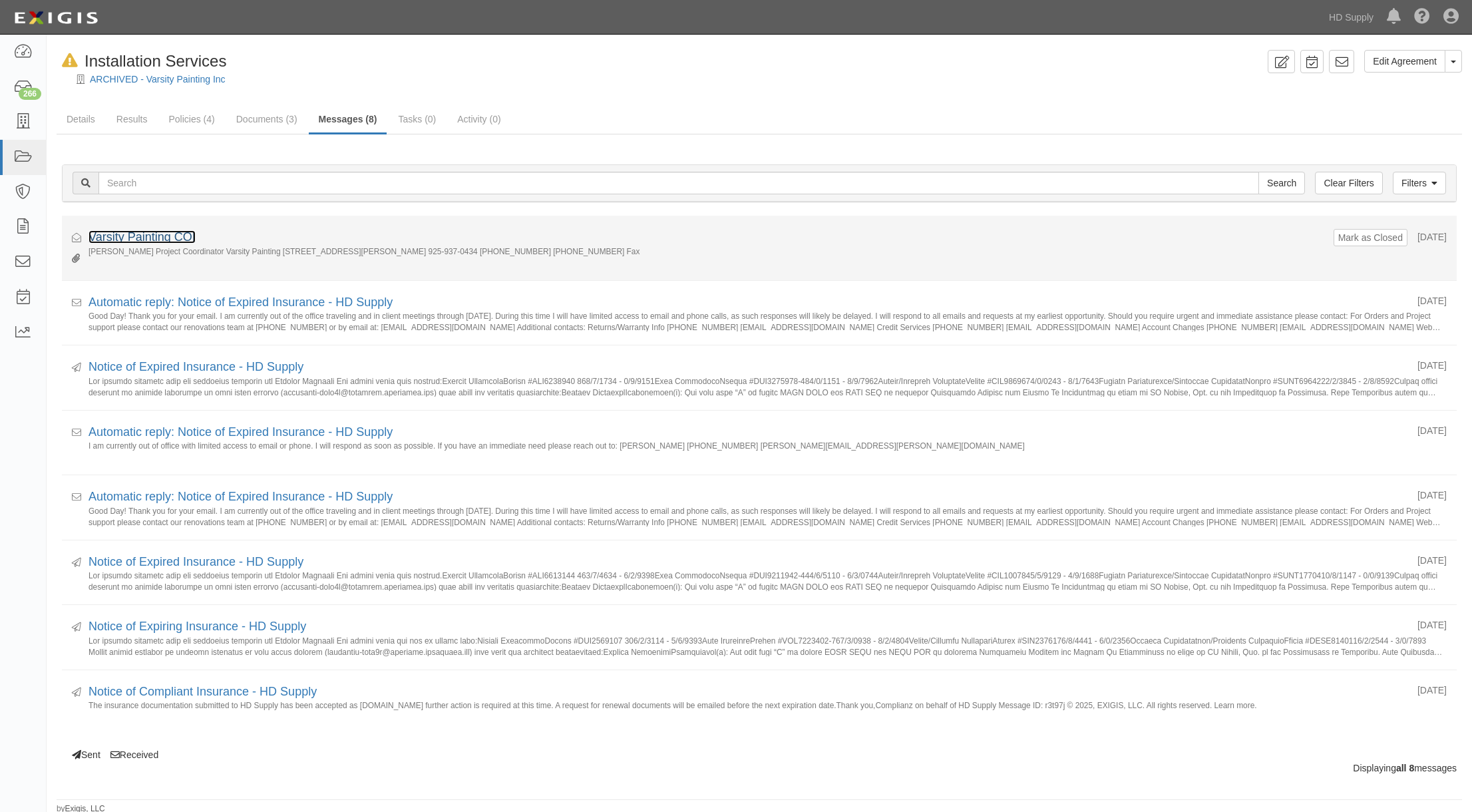
click at [156, 237] on link "Varsity Painting COI" at bounding box center [142, 237] width 107 height 14
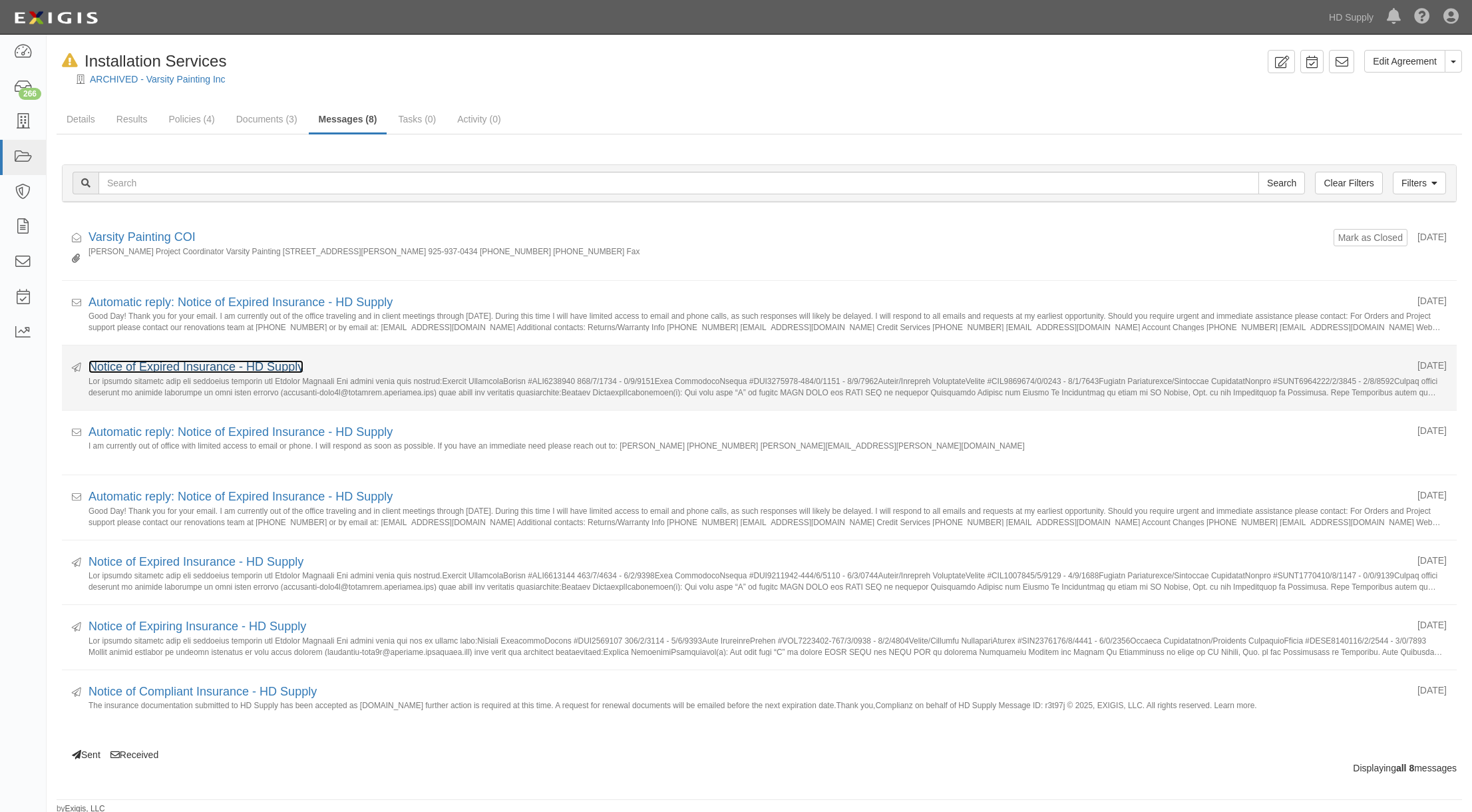
click at [211, 365] on link "Notice of Expired Insurance - HD Supply" at bounding box center [196, 366] width 215 height 14
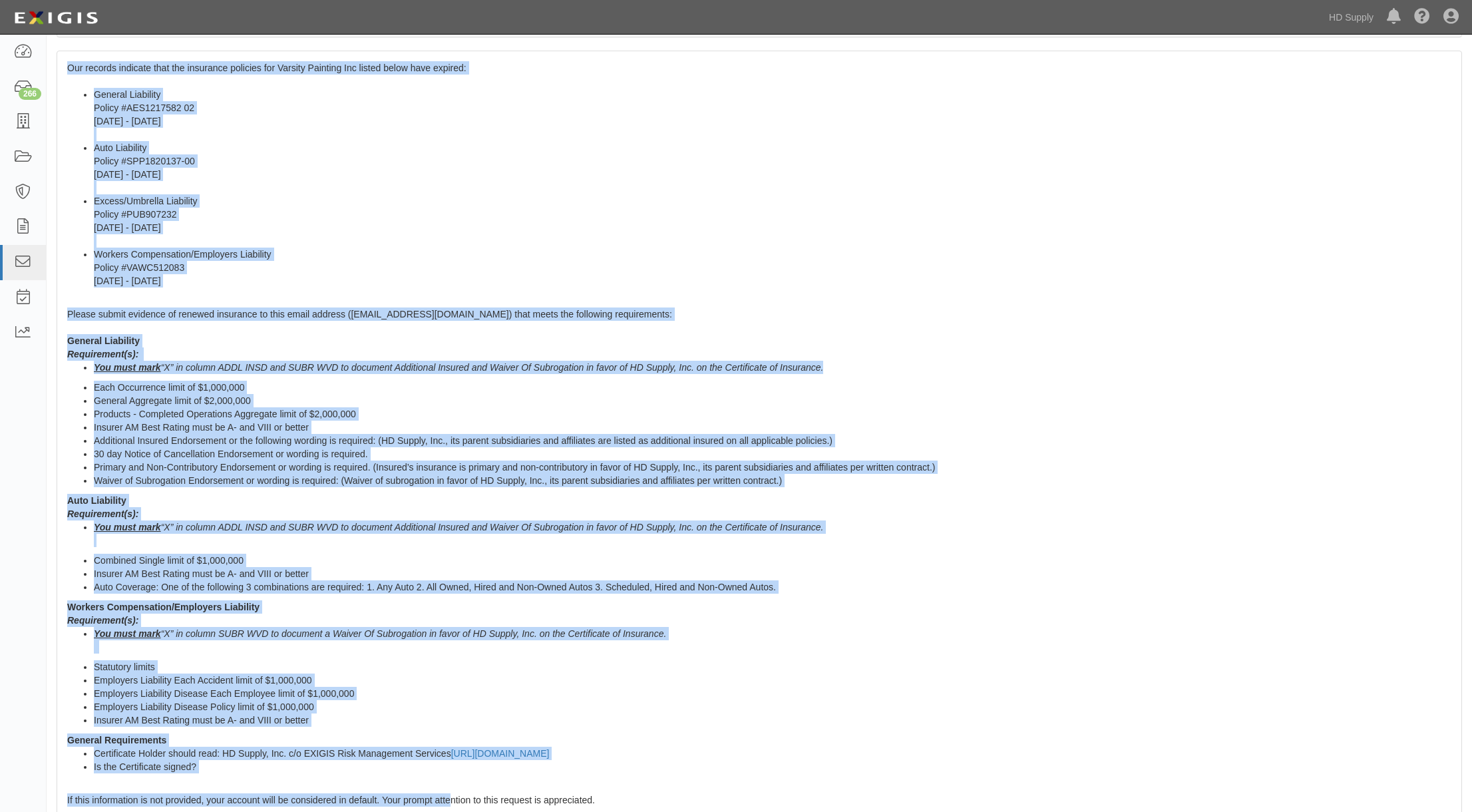
scroll to position [235, 0]
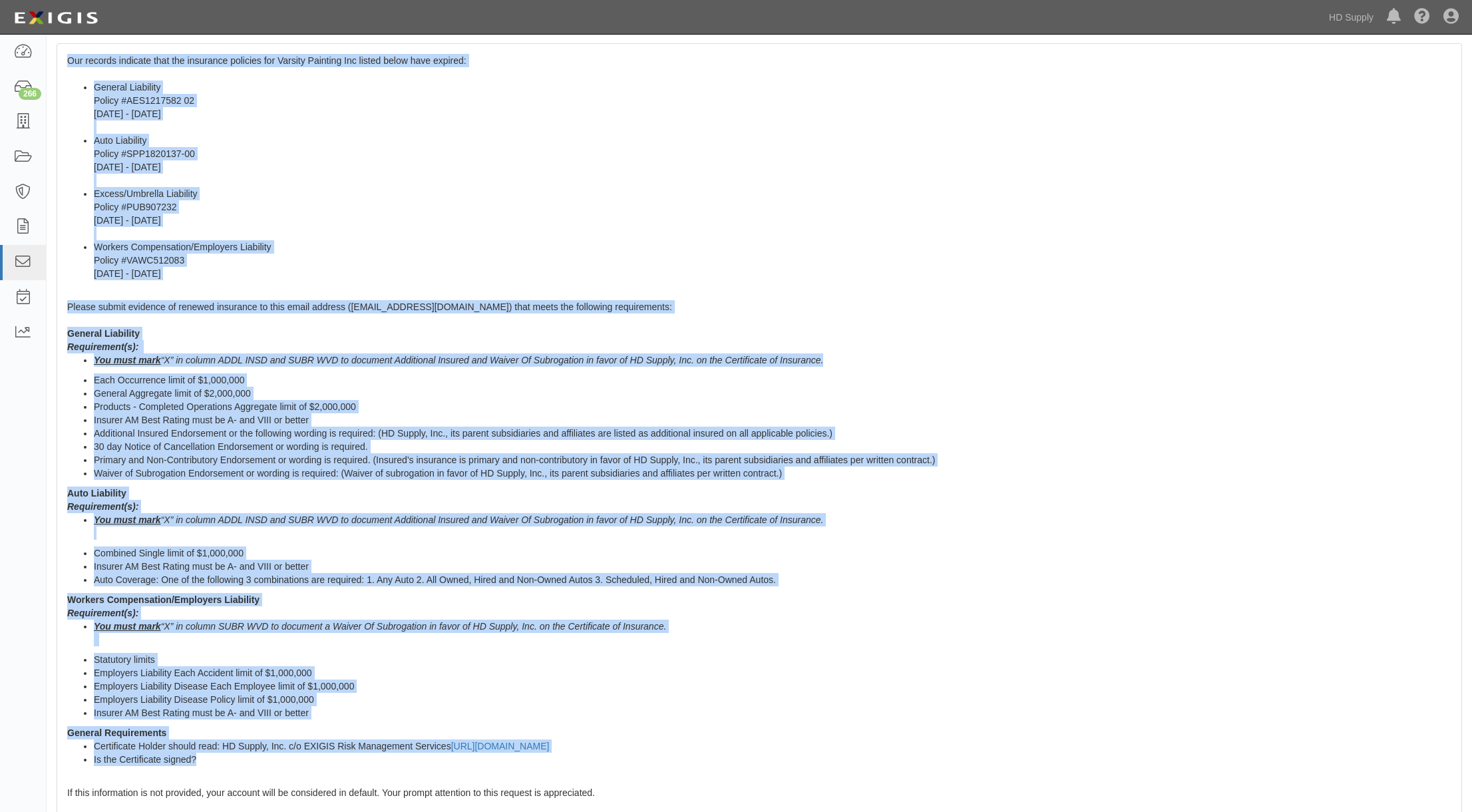
drag, startPoint x: 69, startPoint y: 293, endPoint x: 445, endPoint y: 761, distance: 600.3
click at [445, 761] on span "Our records indicate that the insurance policies for Varsity Painting Inc liste…" at bounding box center [759, 498] width 1384 height 887
copy span "Lor ipsumdo sitametc adip eli seddoeius temporin utl Etdolor Magnaali Eni admin…"
